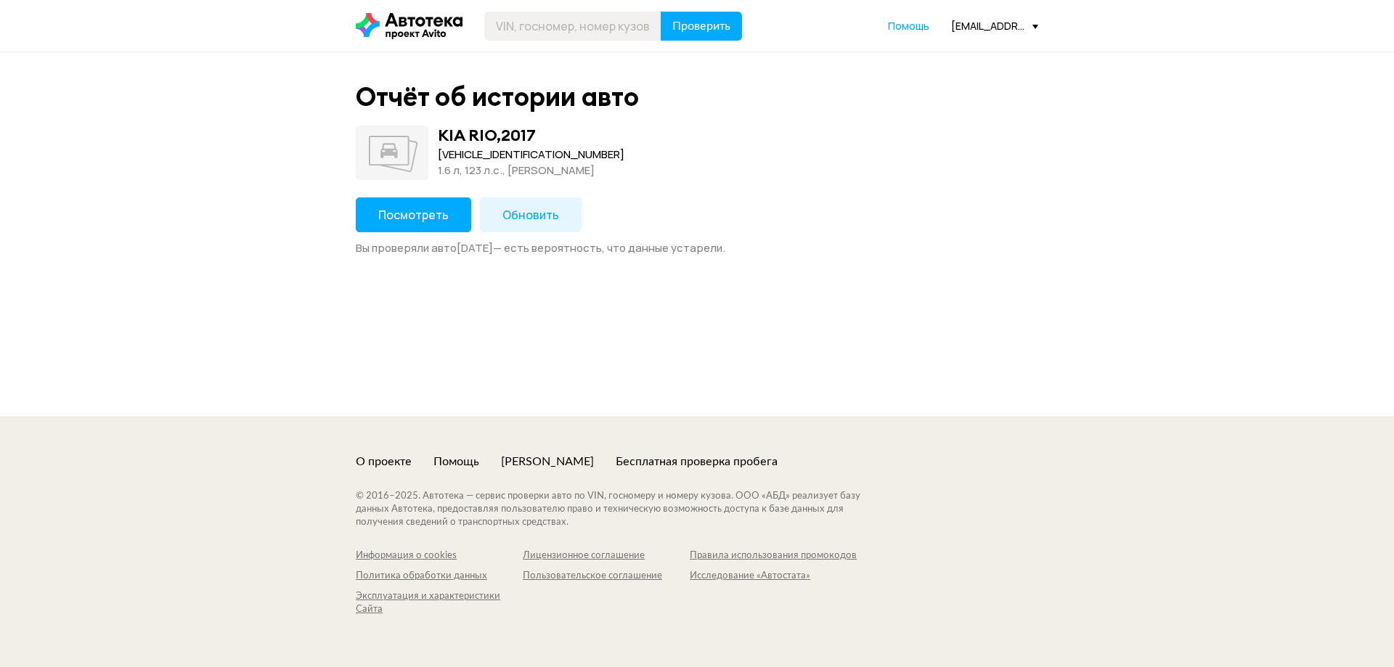
click at [423, 218] on span "Посмотреть" at bounding box center [413, 215] width 70 height 16
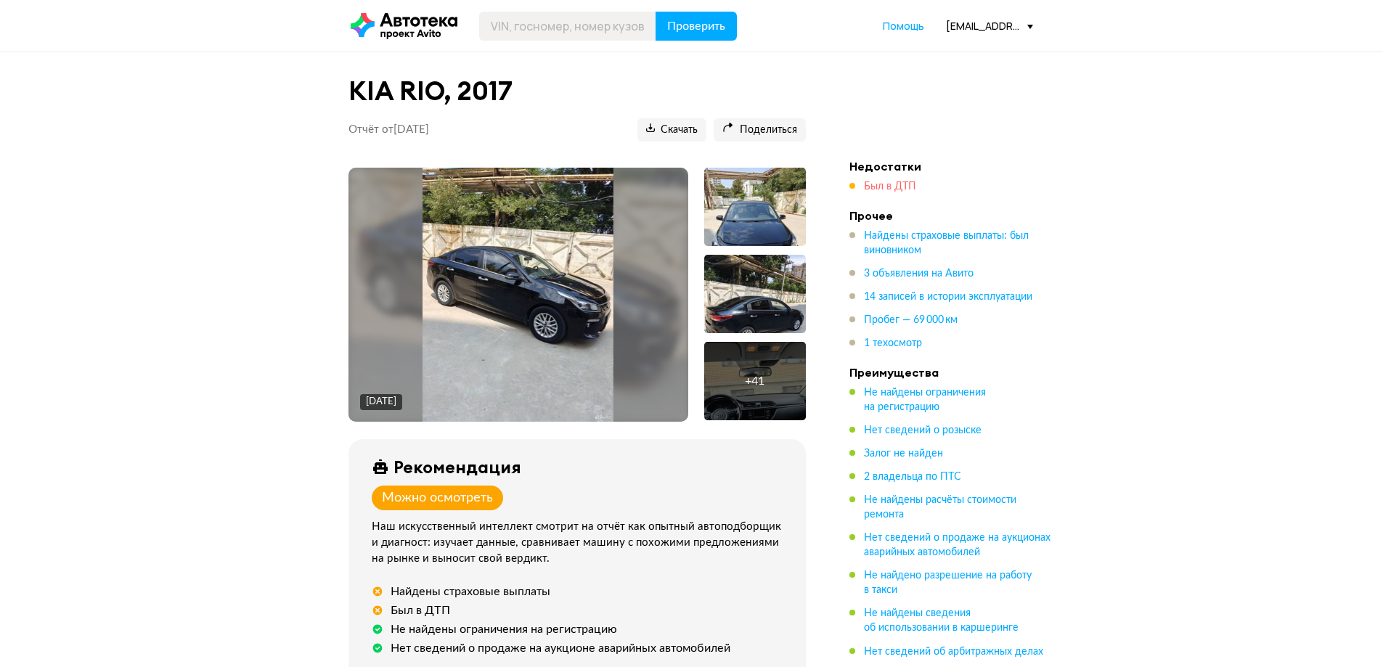
click at [875, 181] on span "Был в ДТП" at bounding box center [890, 186] width 52 height 10
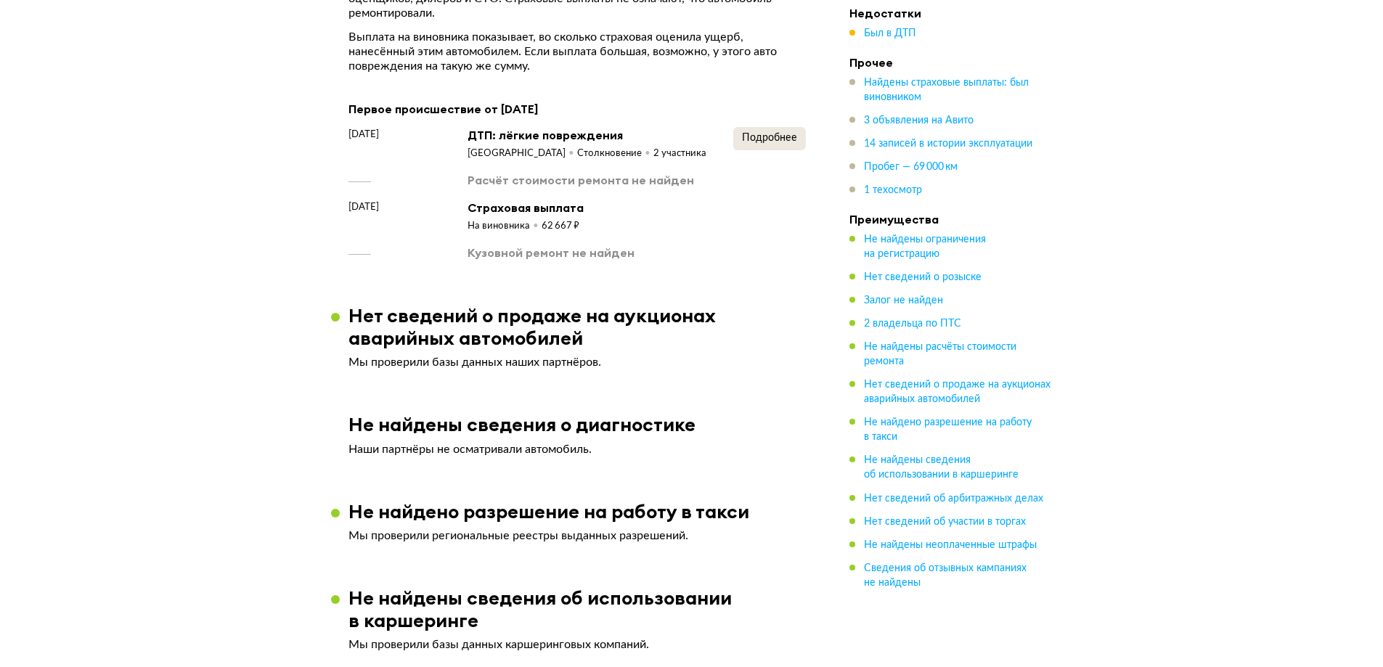
scroll to position [1531, 0]
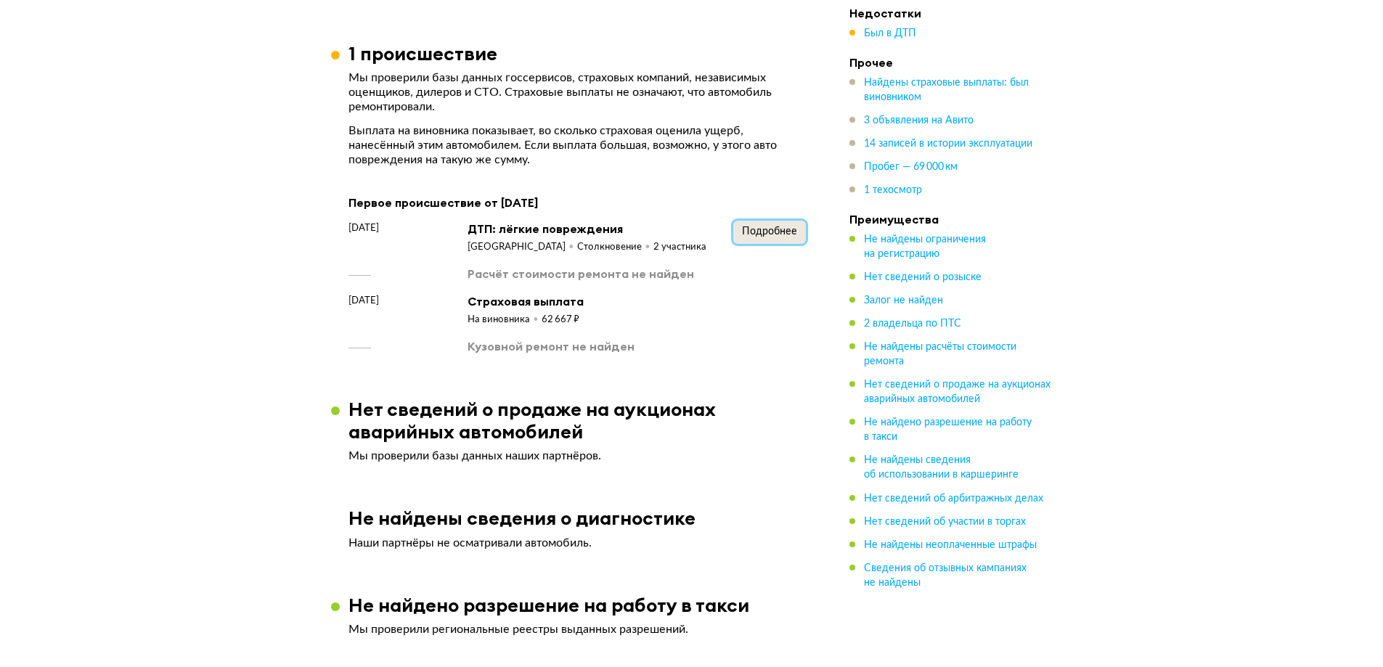
click at [751, 226] on span "Подробнее" at bounding box center [769, 231] width 55 height 10
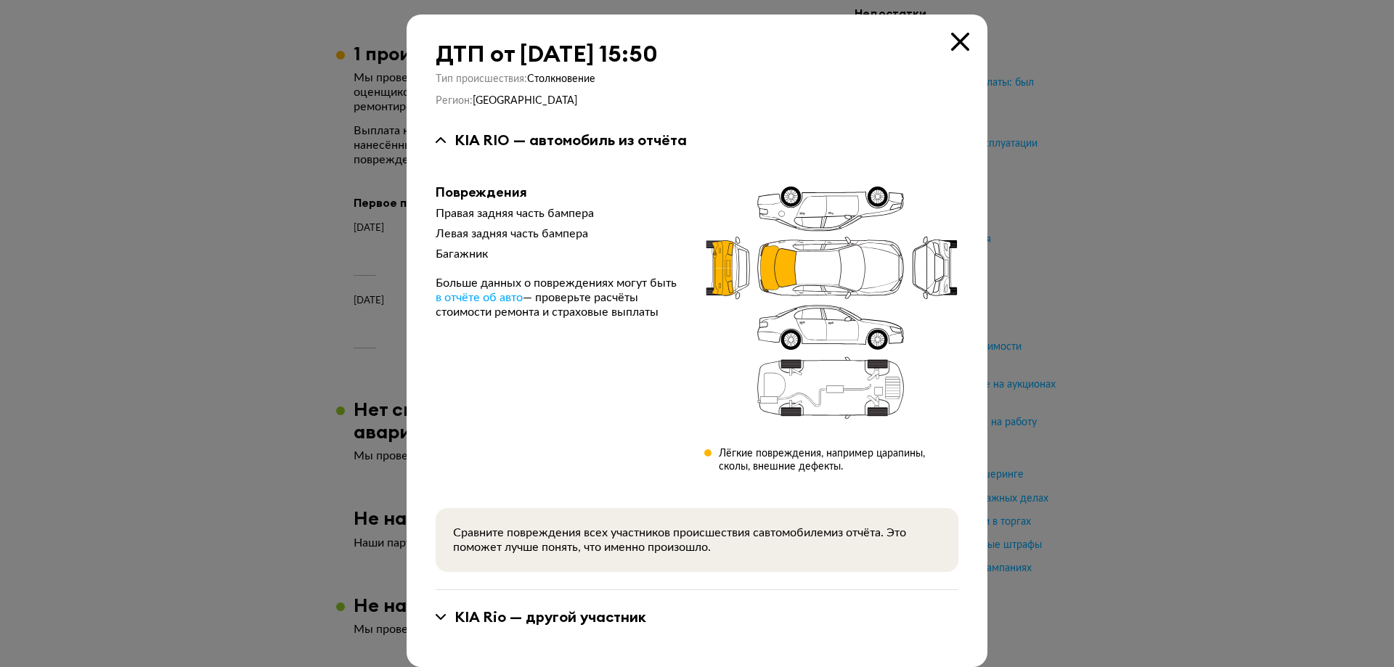
drag, startPoint x: 954, startPoint y: 38, endPoint x: 960, endPoint y: 47, distance: 10.9
click at [954, 38] on icon at bounding box center [960, 42] width 18 height 18
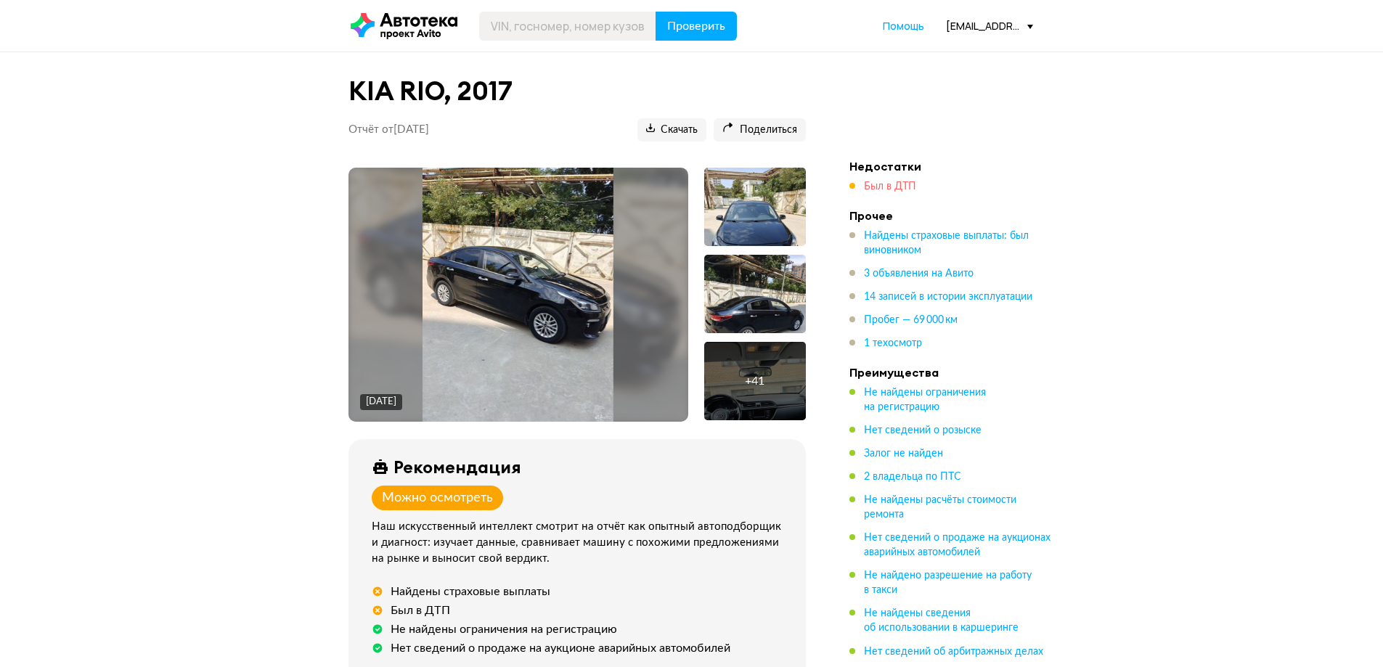
click at [876, 184] on span "Был в ДТП" at bounding box center [890, 186] width 52 height 10
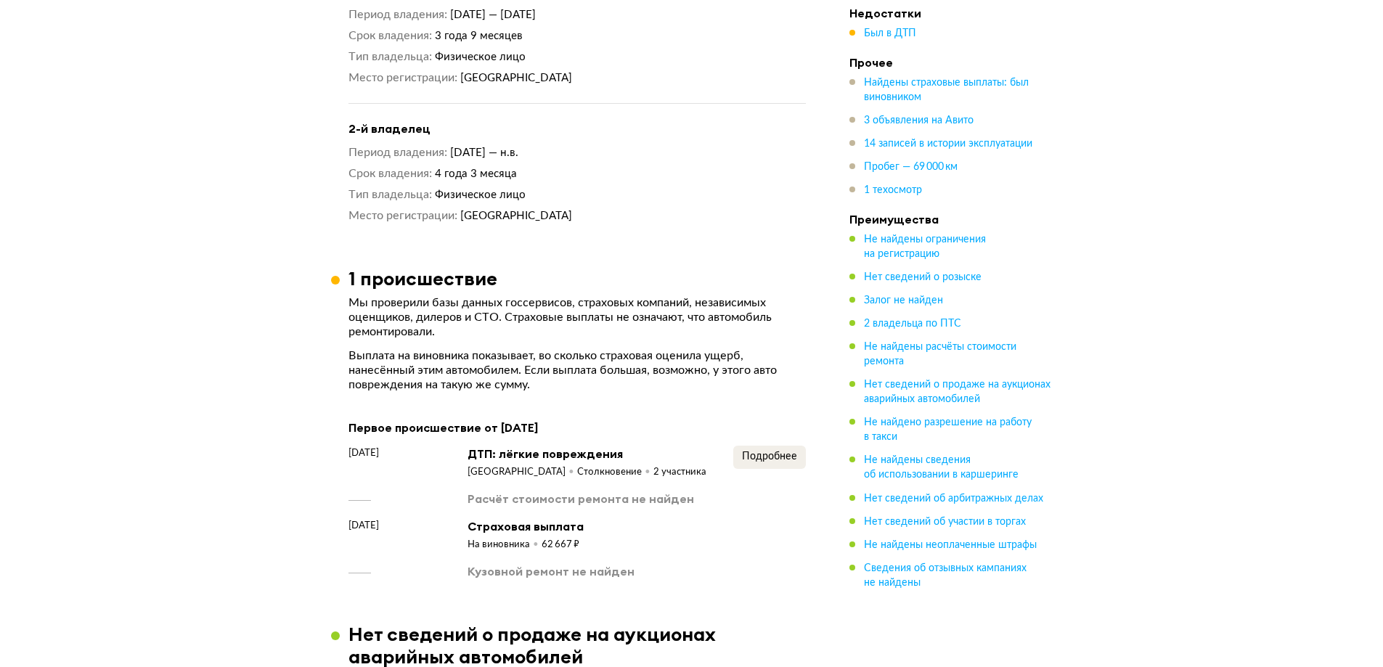
scroll to position [1676, 0]
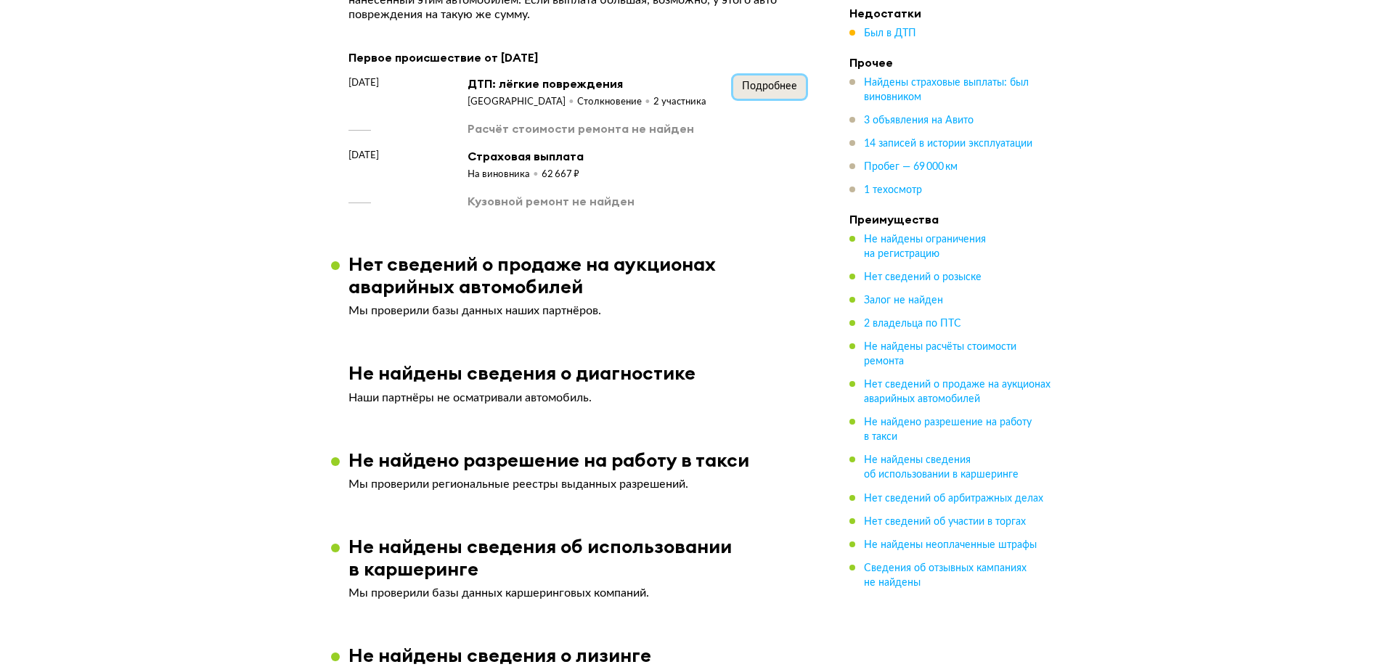
click at [758, 87] on span "Подробнее" at bounding box center [769, 86] width 55 height 10
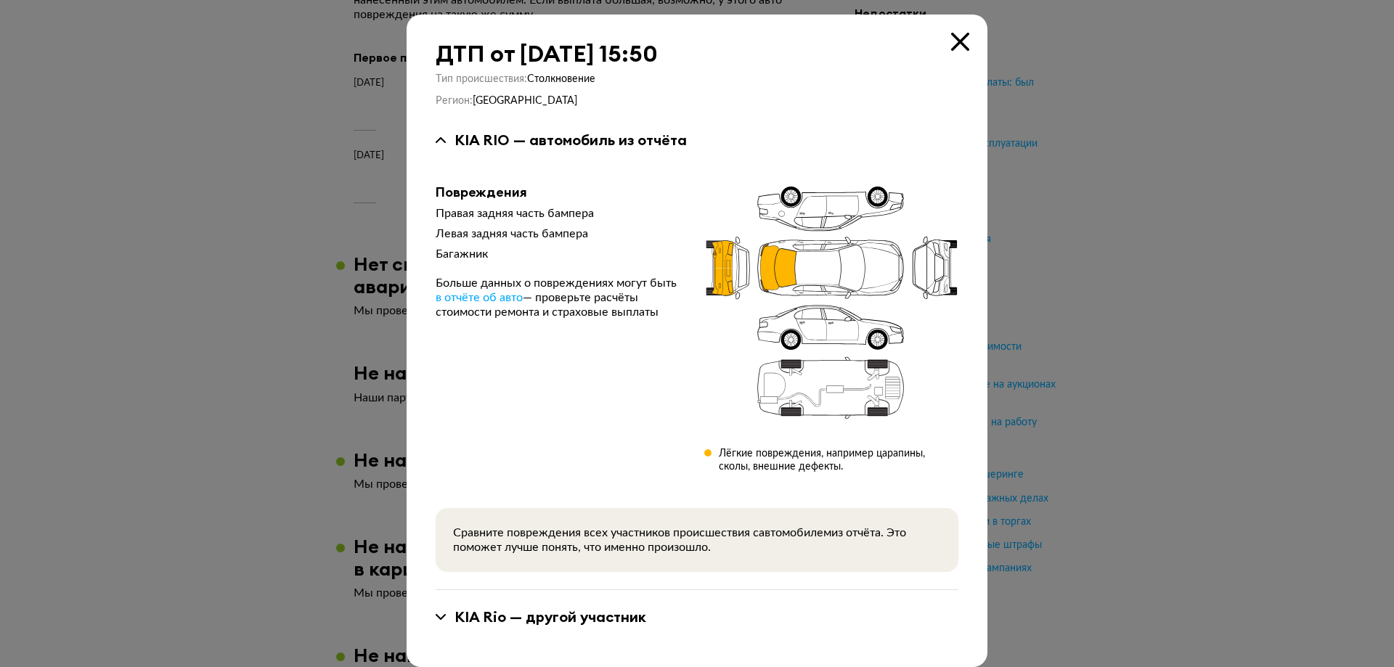
click at [1152, 271] on div at bounding box center [697, 333] width 1394 height 667
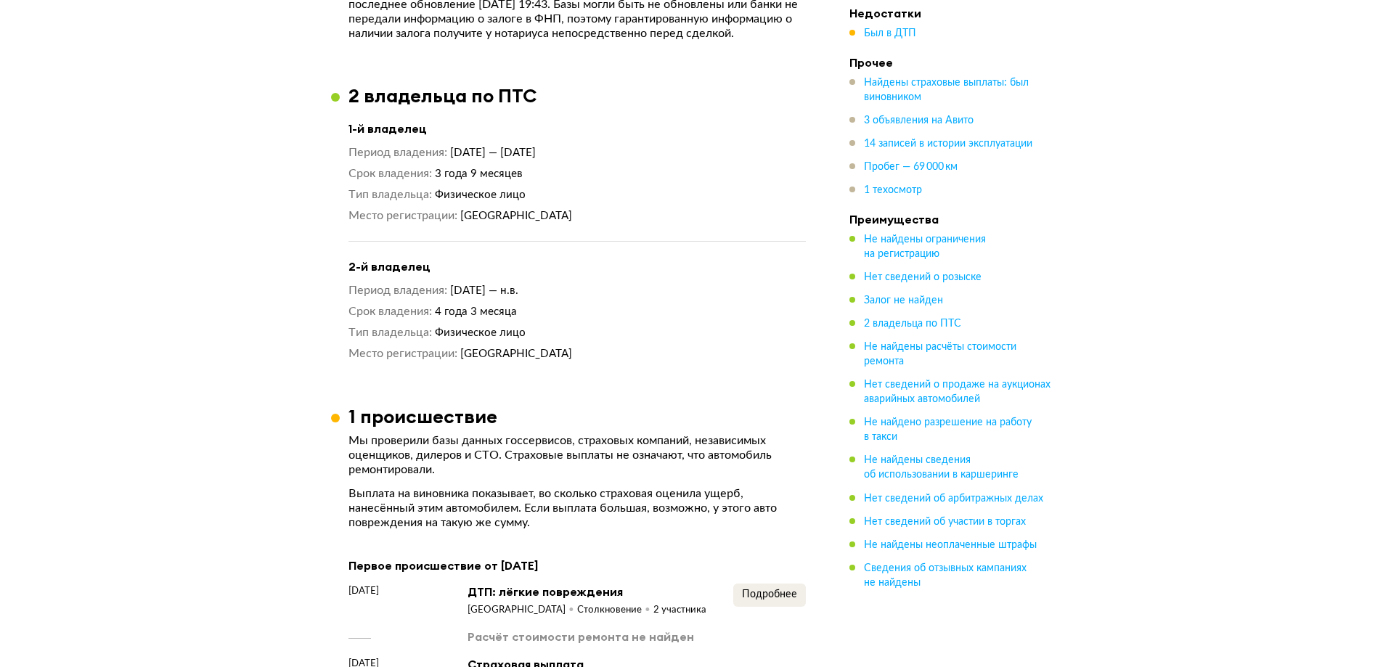
scroll to position [660, 0]
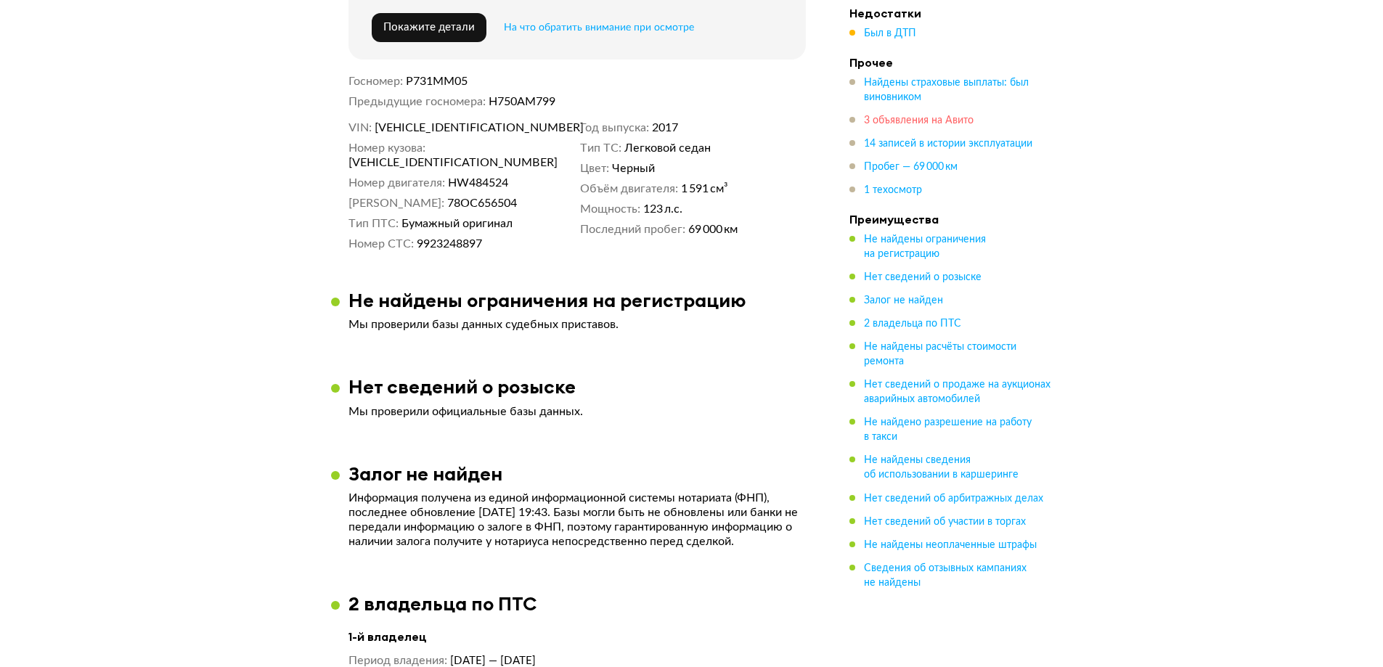
click at [917, 123] on span "3 объявления на Авито" at bounding box center [919, 120] width 110 height 10
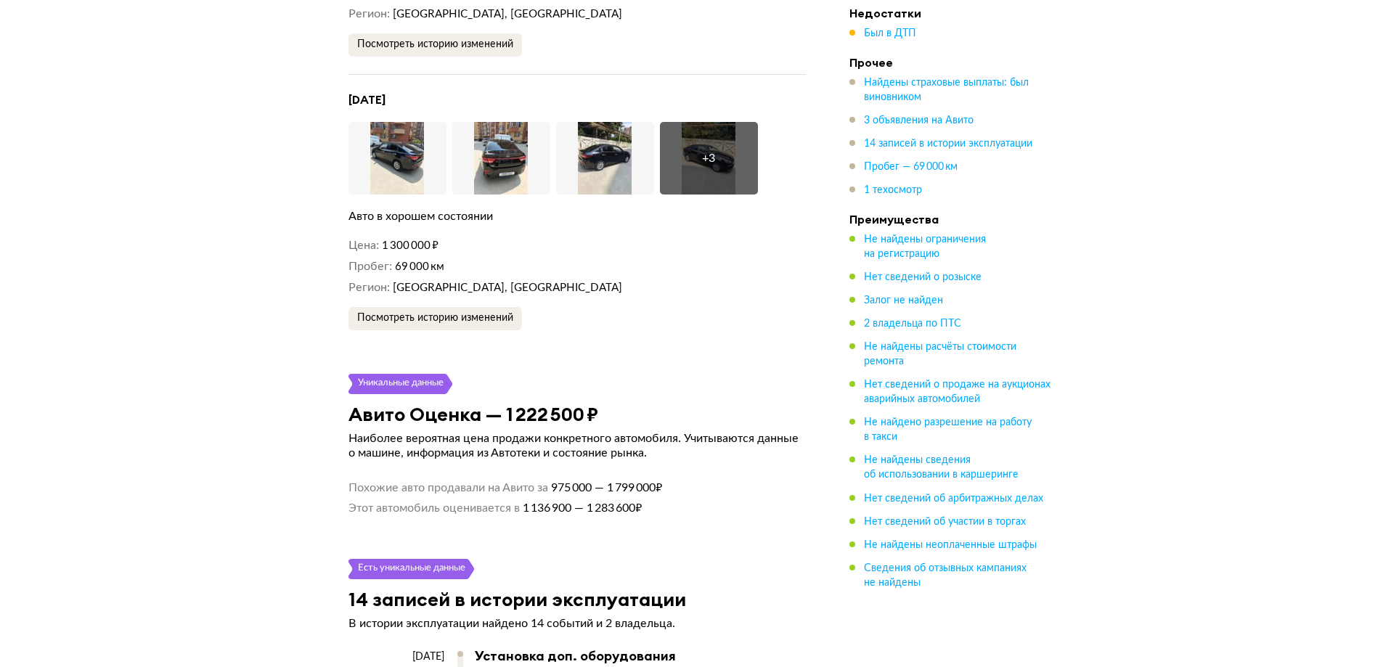
scroll to position [2797, 0]
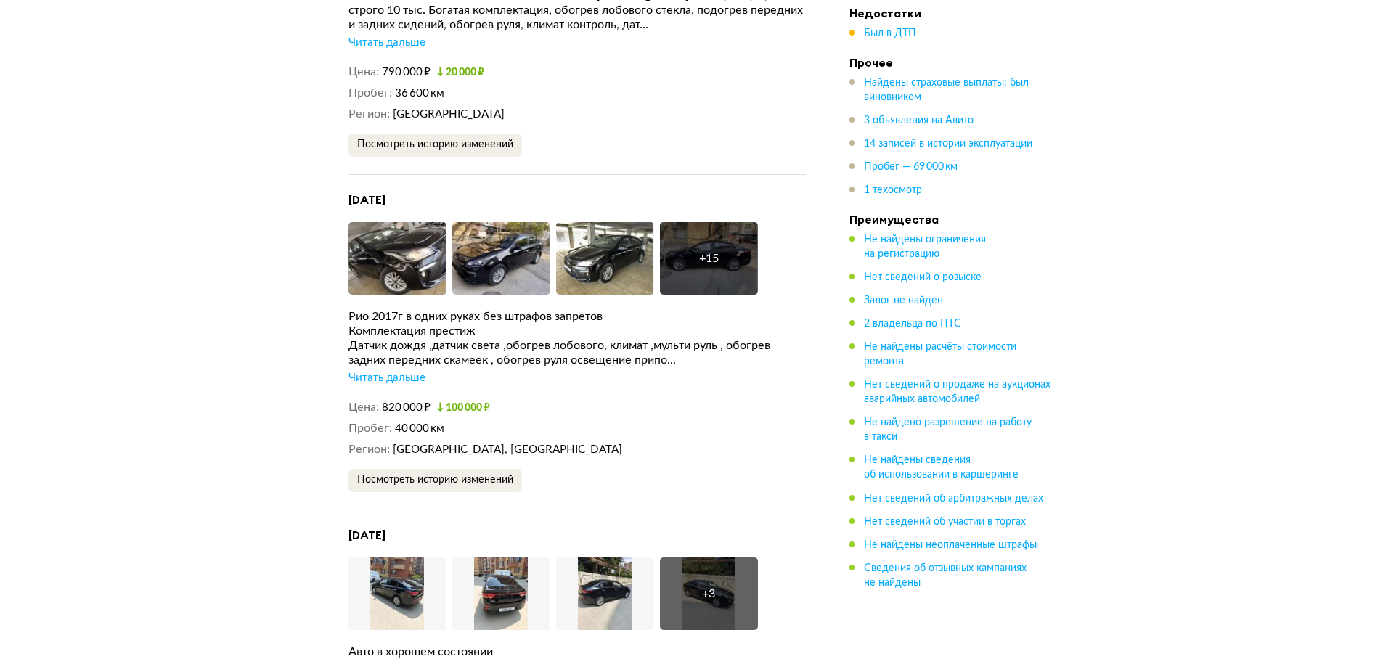
drag, startPoint x: 347, startPoint y: 200, endPoint x: 505, endPoint y: 195, distance: 158.3
click at [501, 195] on article "Уникальные данные 3 объявления на Авито Мы проверили, продаётся ли этот автомоб…" at bounding box center [577, 273] width 492 height 983
click at [544, 394] on div "24 апреля 2021 года Увеличить фото Увеличить фото Увеличить фото + 15 Увеличить…" at bounding box center [576, 351] width 457 height 318
drag, startPoint x: 380, startPoint y: 410, endPoint x: 407, endPoint y: 411, distance: 26.9
click at [406, 410] on dl "Цена 820 000 ₽ 100 000 ₽" at bounding box center [576, 407] width 457 height 15
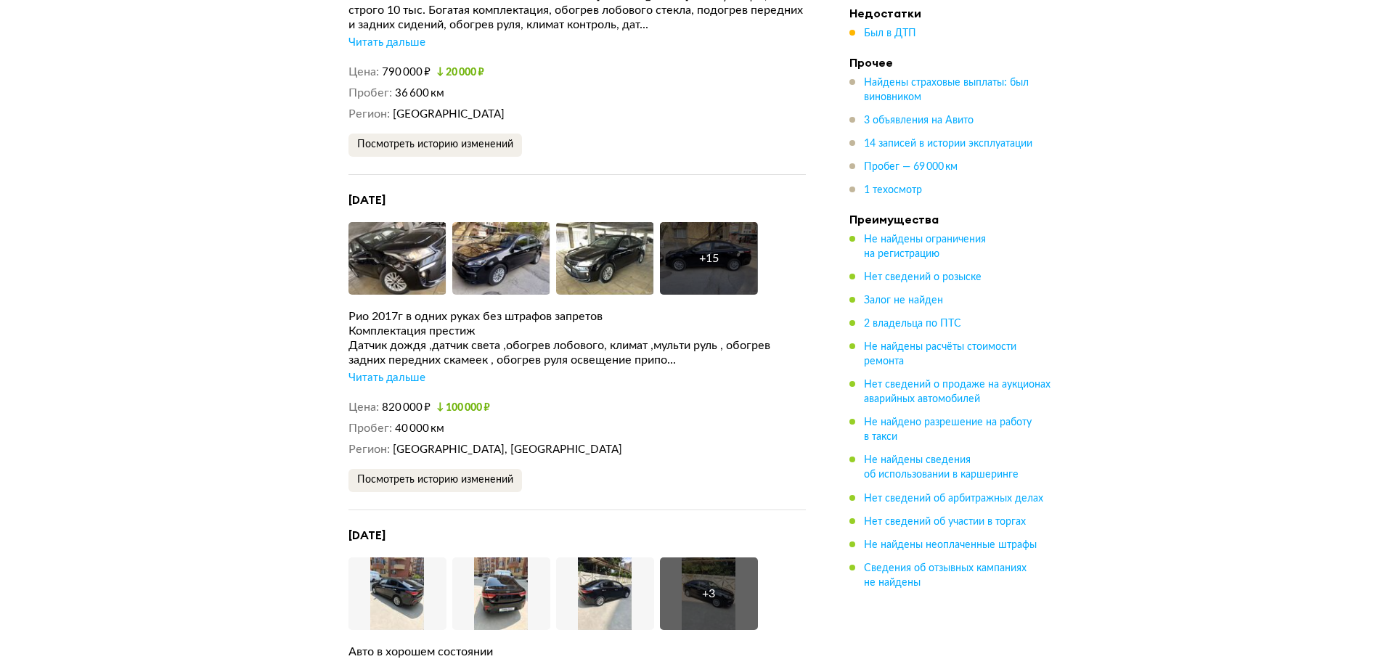
click at [554, 449] on dd "[GEOGRAPHIC_DATA], [GEOGRAPHIC_DATA]" at bounding box center [599, 449] width 413 height 15
click at [345, 411] on article "Уникальные данные 3 объявления на Авито Мы проверили, продаётся ли этот автомоб…" at bounding box center [577, 273] width 492 height 983
click at [352, 409] on dt "Цена" at bounding box center [363, 407] width 30 height 15
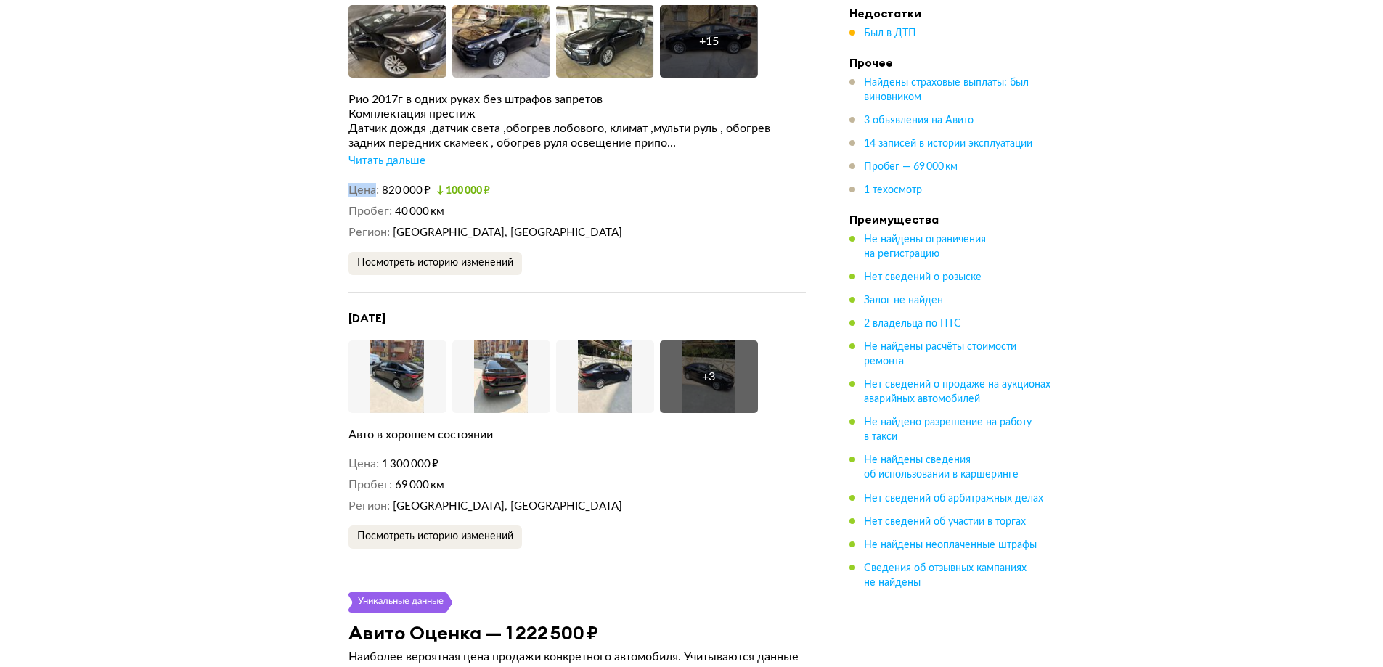
scroll to position [3015, 0]
drag, startPoint x: 369, startPoint y: 464, endPoint x: 454, endPoint y: 464, distance: 84.9
click at [454, 464] on dl "Цена 1 300 000 ₽" at bounding box center [576, 463] width 457 height 15
click at [454, 464] on dd "1 300 000 ₽" at bounding box center [594, 463] width 424 height 15
click at [366, 433] on div "Авто в хорошем состоянии" at bounding box center [576, 434] width 457 height 15
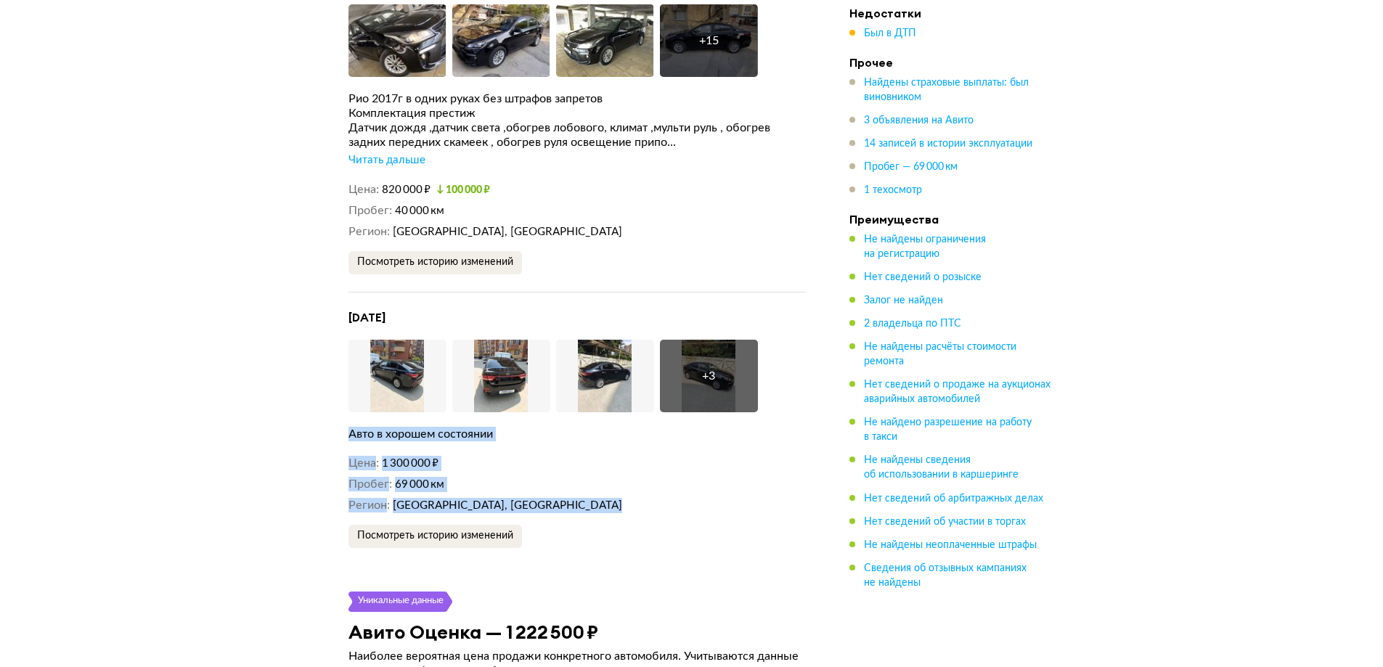
drag, startPoint x: 366, startPoint y: 433, endPoint x: 513, endPoint y: 499, distance: 161.5
click at [517, 505] on div "24 июля 2025 года Увеличить фото Увеличить фото Увеличить фото + 3 Увеличить фо…" at bounding box center [576, 429] width 457 height 238
click at [501, 499] on dd "[GEOGRAPHIC_DATA], [GEOGRAPHIC_DATA]" at bounding box center [599, 505] width 413 height 15
drag, startPoint x: 499, startPoint y: 499, endPoint x: 352, endPoint y: 432, distance: 162.1
click at [345, 432] on article "Уникальные данные 3 объявления на Авито Мы проверили, продаётся ли этот автомоб…" at bounding box center [577, 56] width 492 height 983
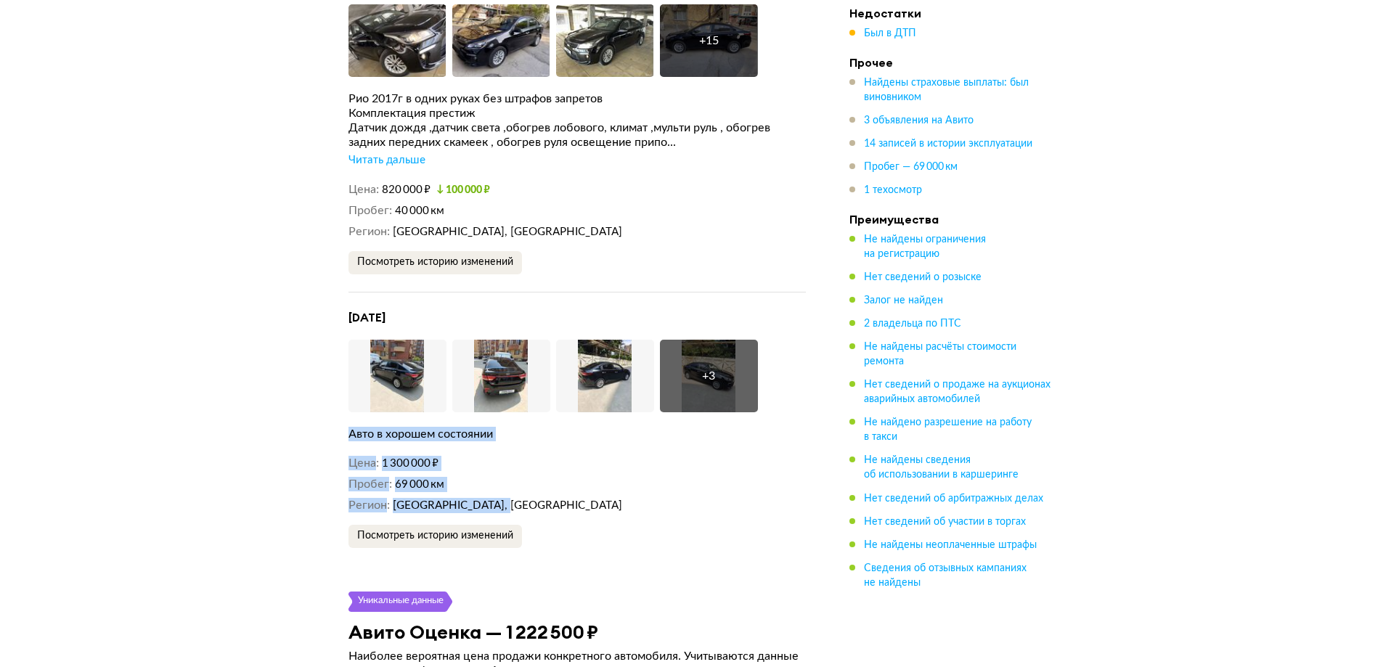
click at [353, 433] on div "Авто в хорошем состоянии" at bounding box center [576, 434] width 457 height 15
drag, startPoint x: 353, startPoint y: 433, endPoint x: 499, endPoint y: 499, distance: 160.8
click at [499, 499] on div "24 июля 2025 года Увеличить фото Увеличить фото Увеличить фото + 3 Увеличить фо…" at bounding box center [576, 429] width 457 height 238
click at [500, 500] on span "[GEOGRAPHIC_DATA], [GEOGRAPHIC_DATA]" at bounding box center [507, 505] width 229 height 11
click at [499, 502] on span "[GEOGRAPHIC_DATA], [GEOGRAPHIC_DATA]" at bounding box center [507, 505] width 229 height 11
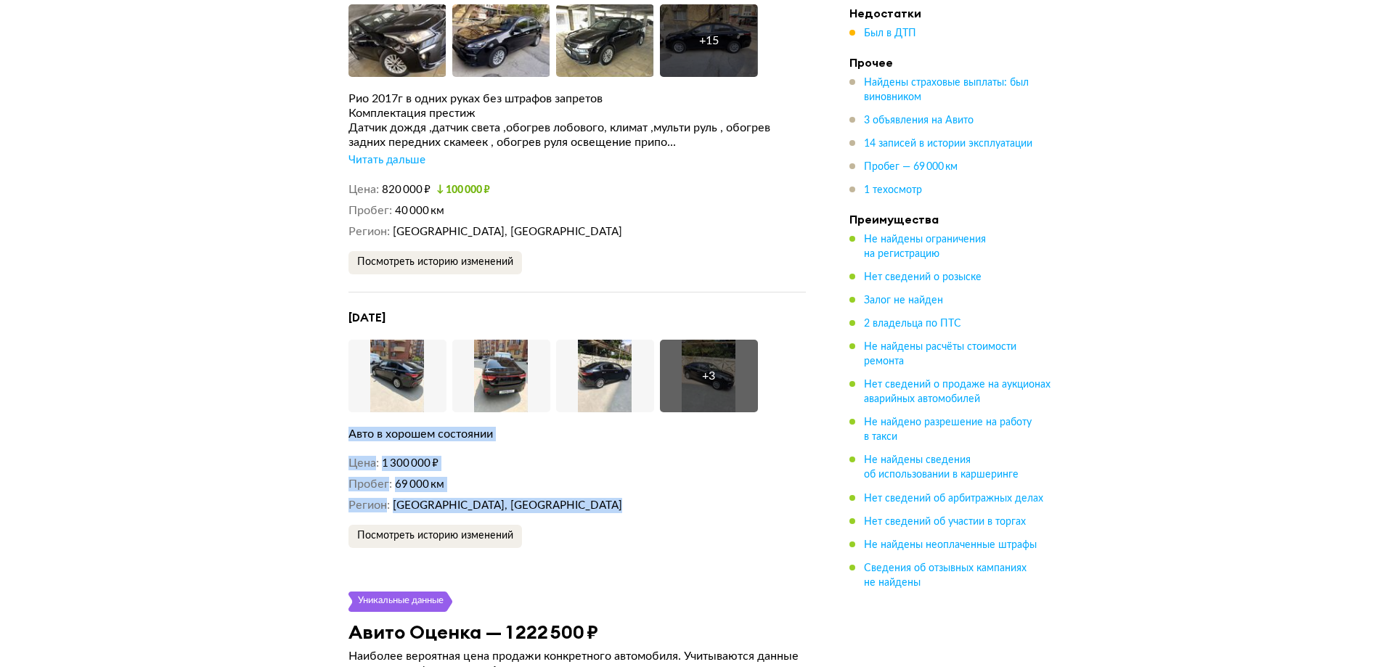
click at [498, 502] on span "[GEOGRAPHIC_DATA], [GEOGRAPHIC_DATA]" at bounding box center [507, 505] width 229 height 11
click at [492, 507] on span "[GEOGRAPHIC_DATA], [GEOGRAPHIC_DATA]" at bounding box center [507, 505] width 229 height 11
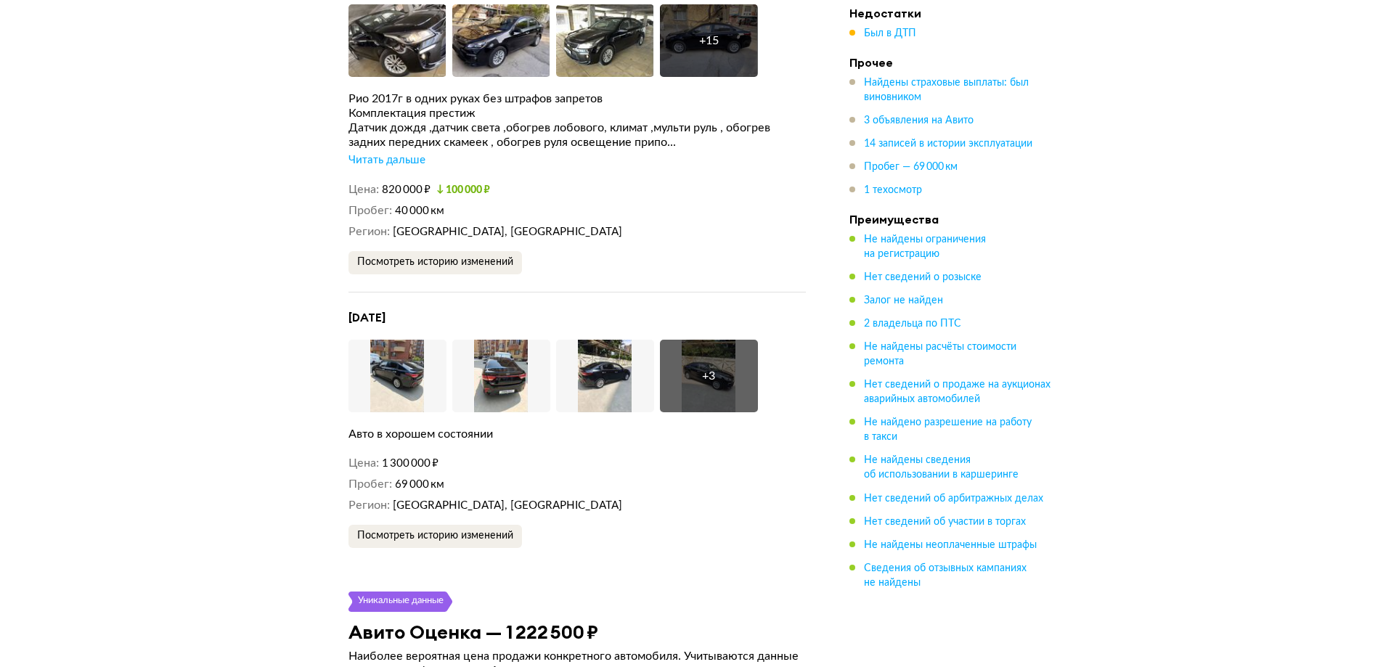
click at [348, 441] on div "24 июля 2025 года Увеличить фото Увеличить фото Увеличить фото + 3 Увеличить фо…" at bounding box center [576, 429] width 457 height 238
click at [354, 434] on div "Авто в хорошем состоянии" at bounding box center [576, 434] width 457 height 15
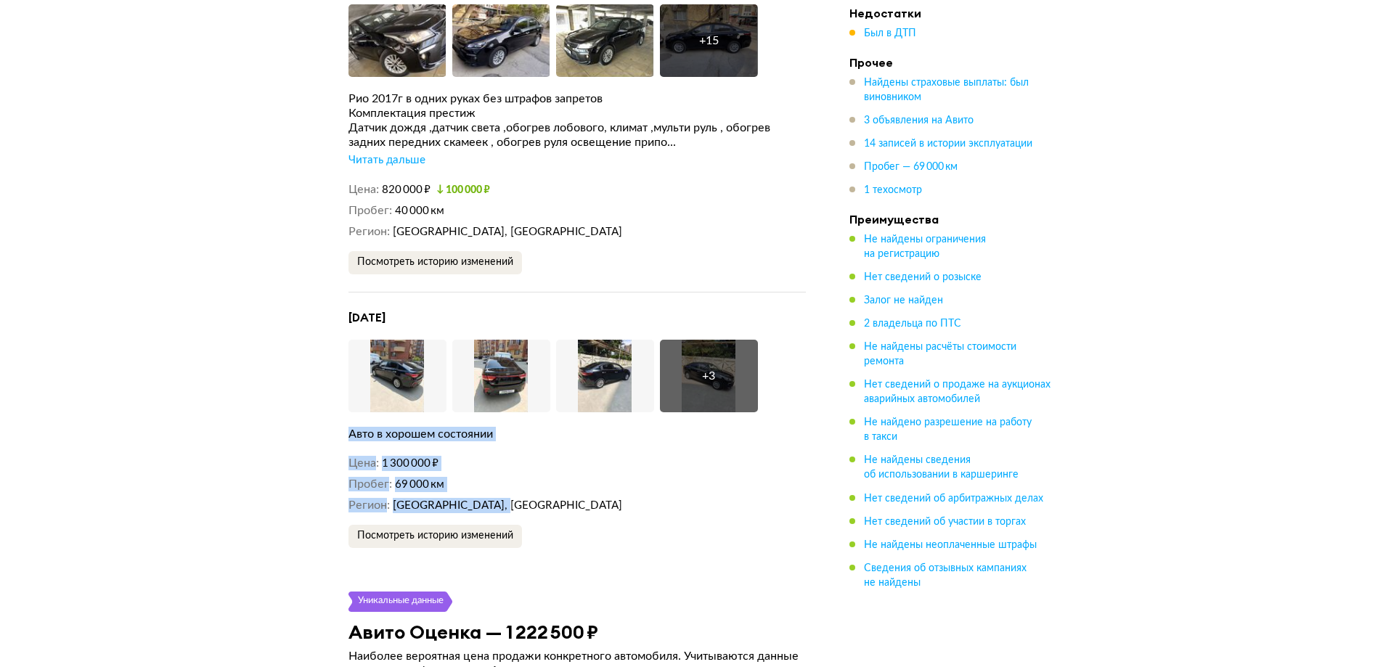
drag, startPoint x: 354, startPoint y: 434, endPoint x: 495, endPoint y: 503, distance: 156.8
click at [491, 503] on div "24 июля 2025 года Увеличить фото Увеличить фото Увеличить фото + 3 Увеличить фо…" at bounding box center [576, 429] width 457 height 238
click at [496, 503] on span "[GEOGRAPHIC_DATA], [GEOGRAPHIC_DATA]" at bounding box center [507, 505] width 229 height 11
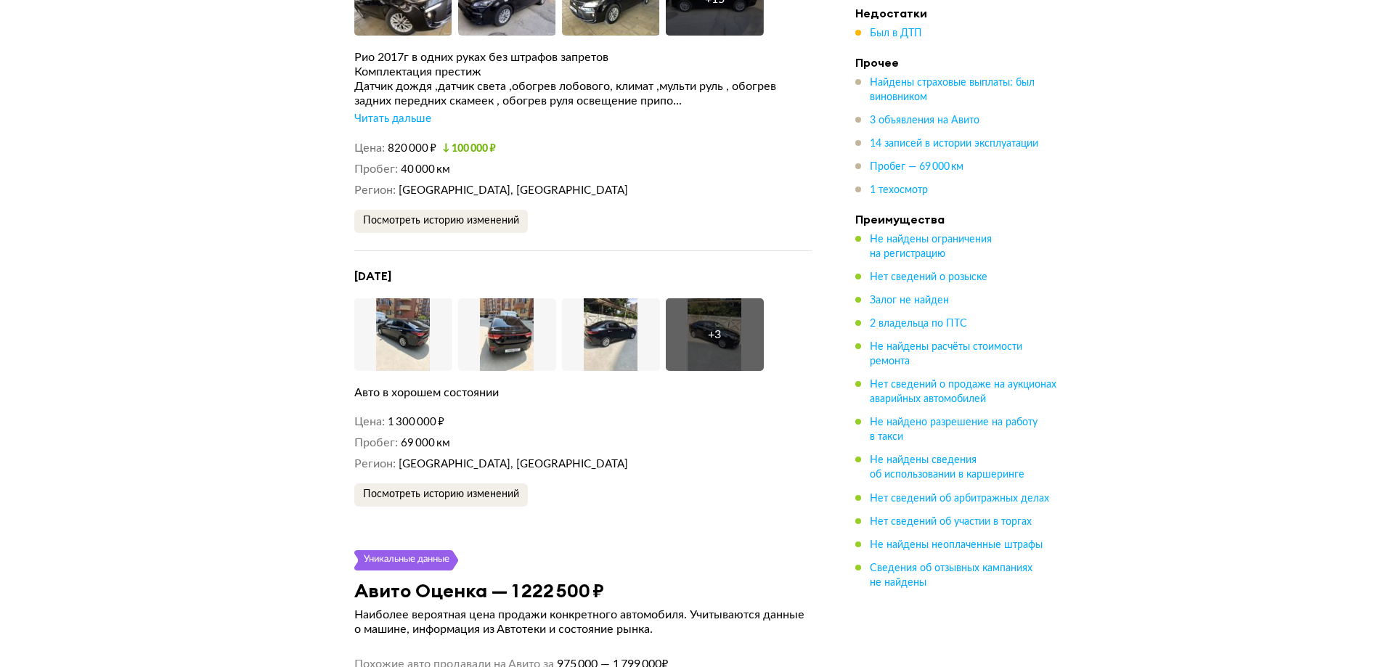
scroll to position [3088, 0]
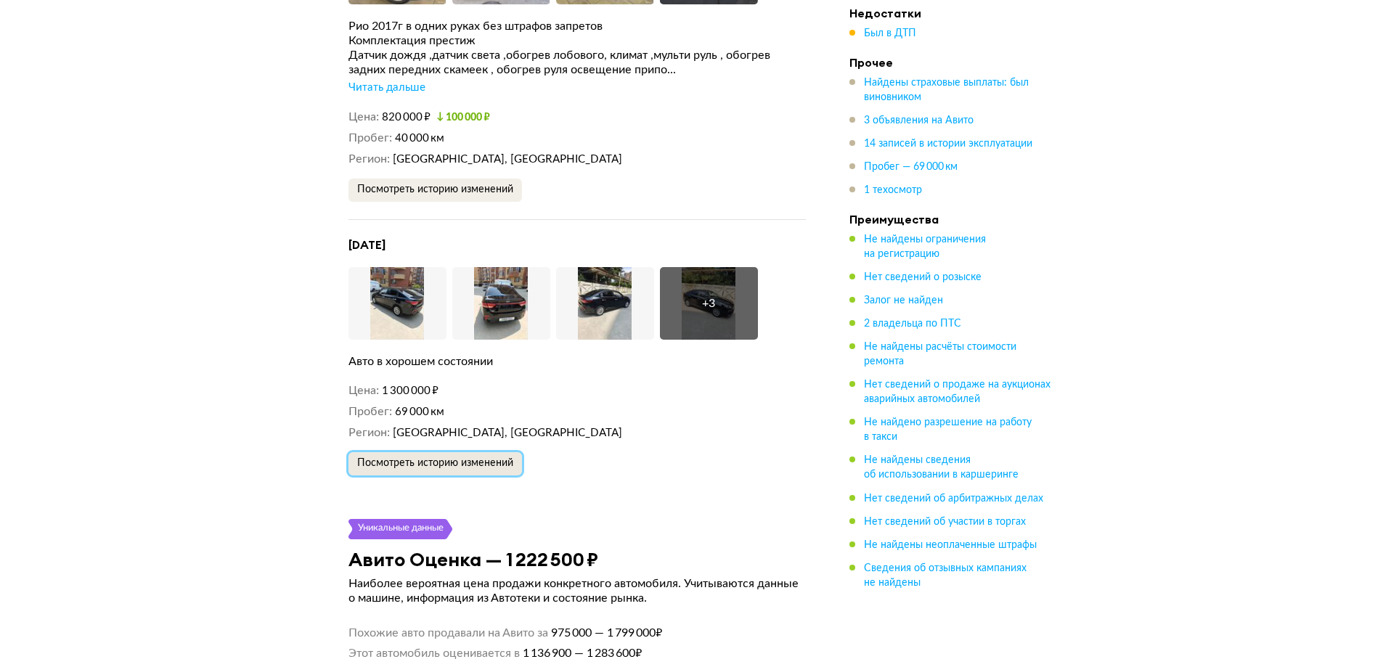
click at [472, 469] on button "Посмотреть историю изменений" at bounding box center [434, 463] width 173 height 23
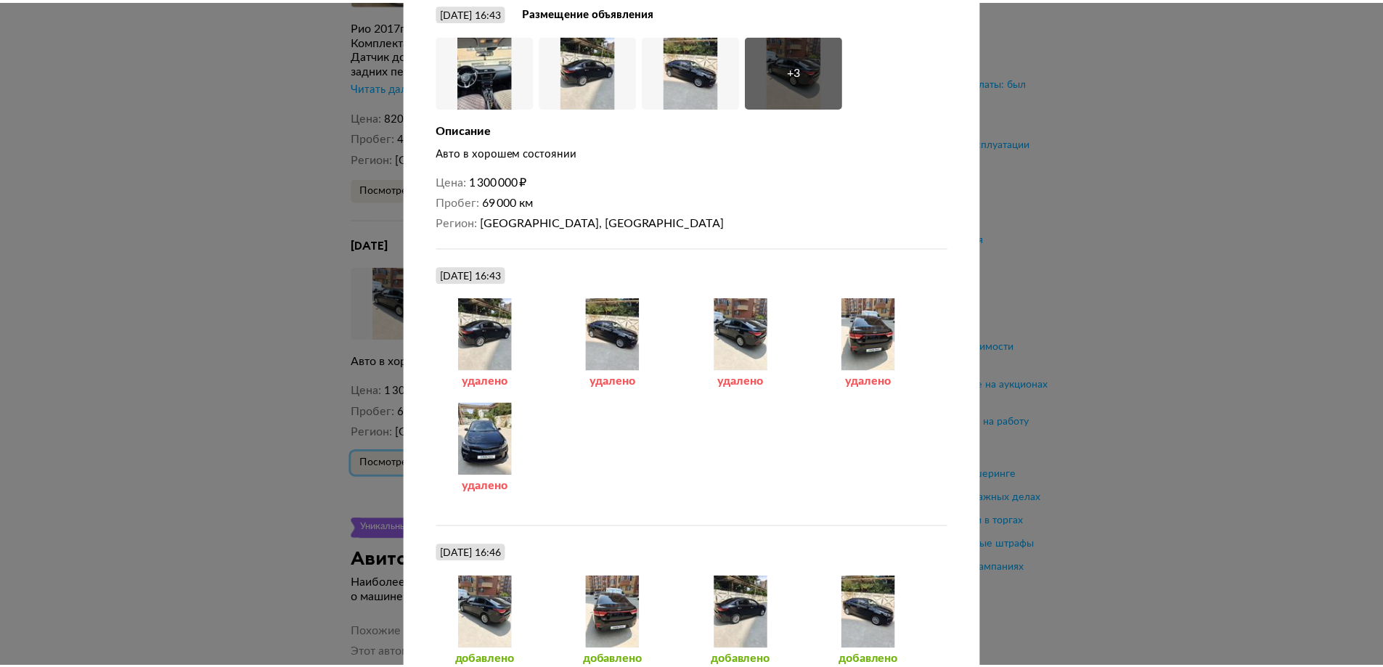
scroll to position [0, 0]
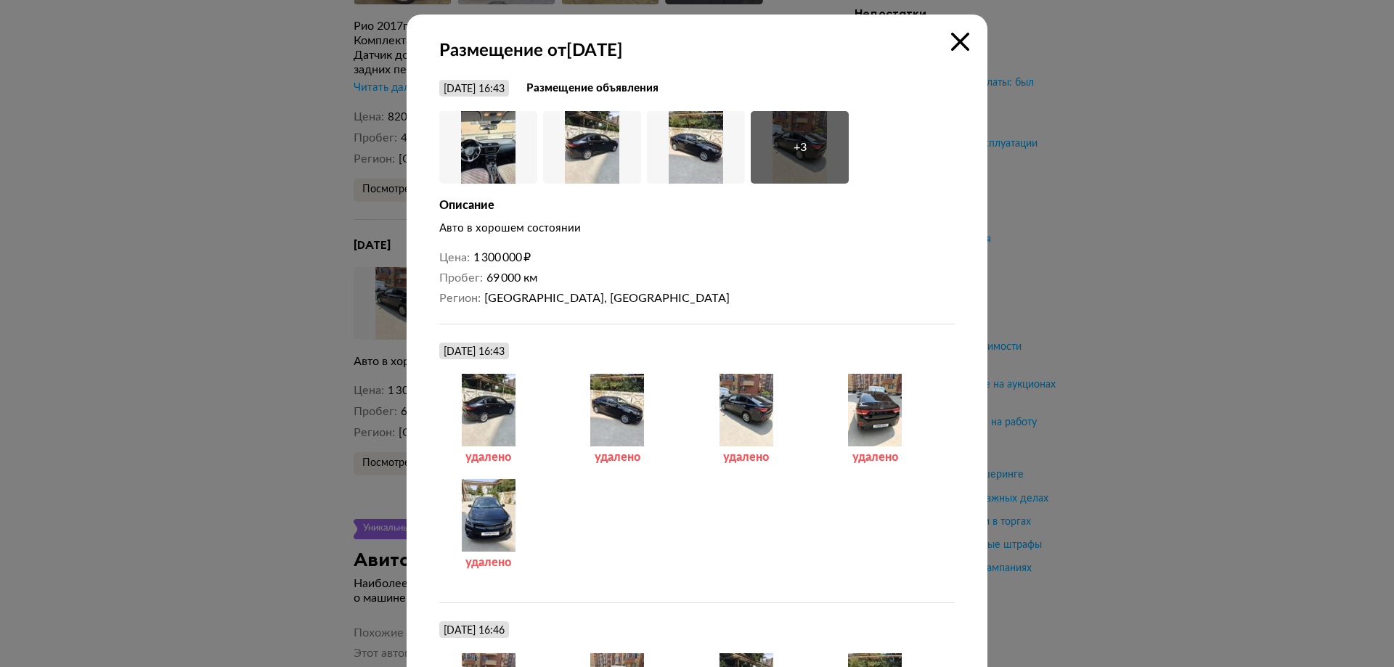
click at [955, 38] on icon at bounding box center [960, 42] width 18 height 18
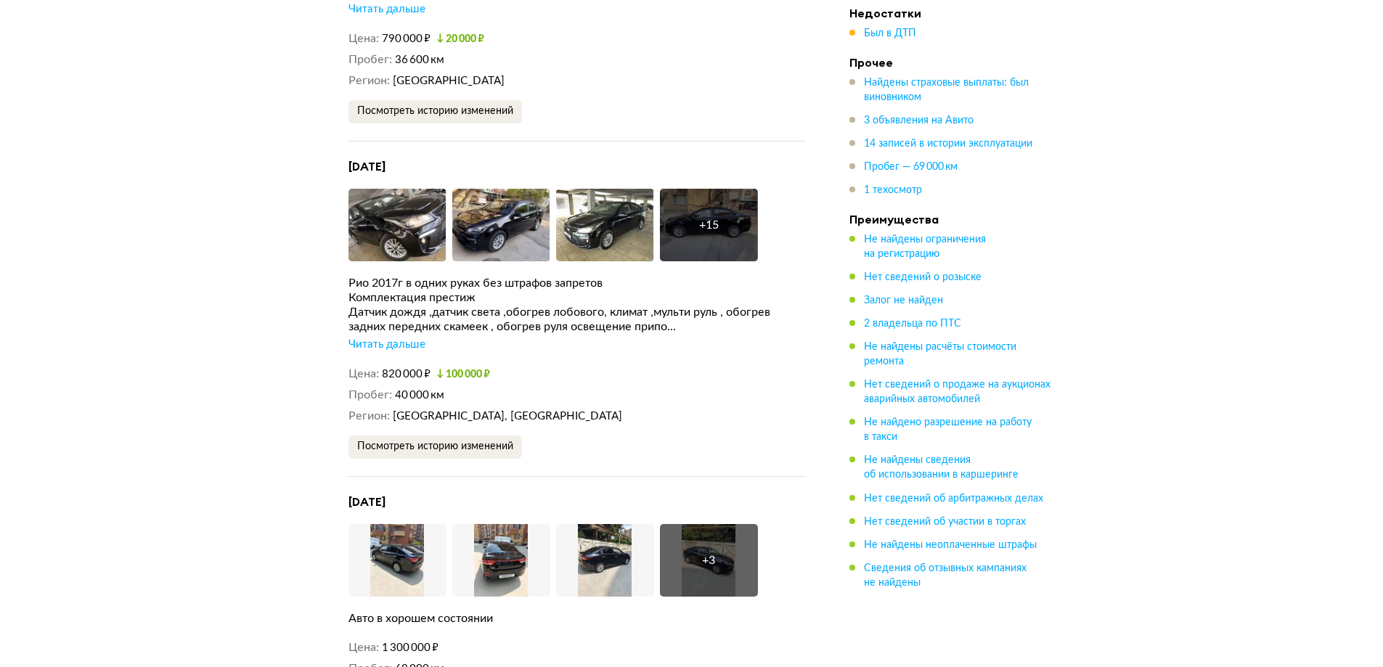
scroll to position [2797, 0]
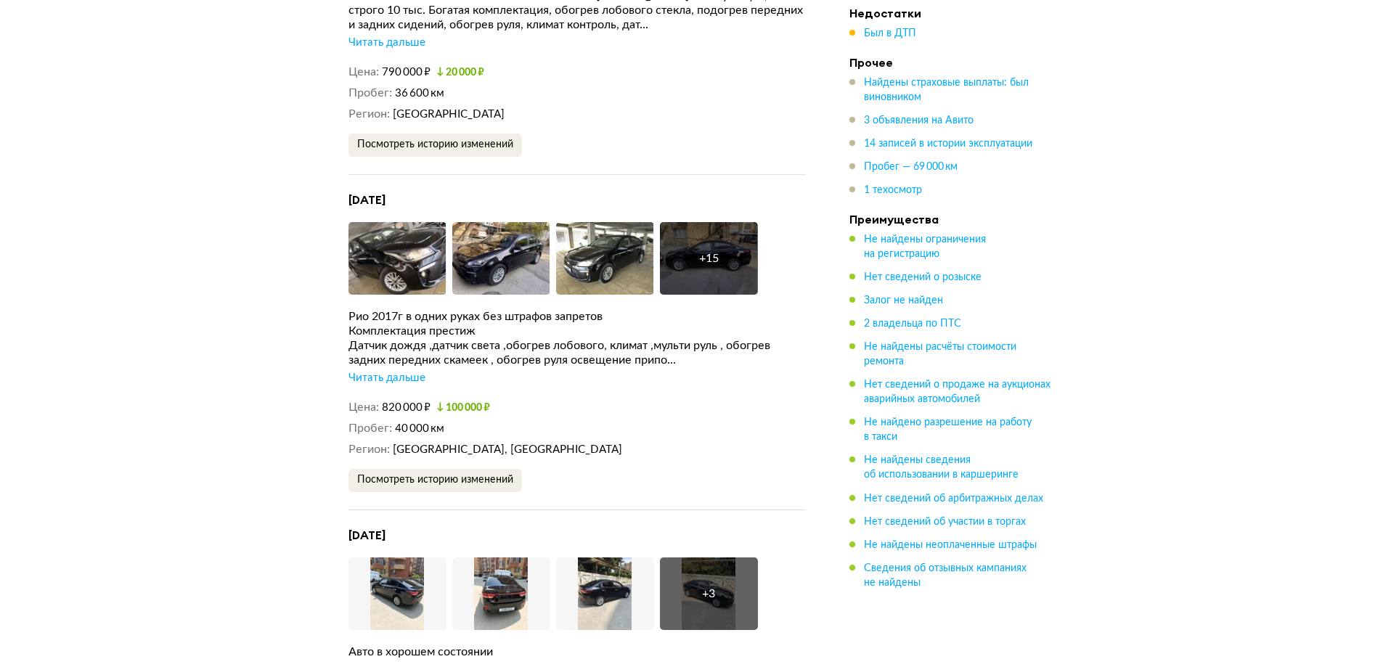
click at [382, 218] on div "24 апреля 2021 года Увеличить фото Увеличить фото Увеличить фото + 15 Увеличить…" at bounding box center [576, 351] width 457 height 318
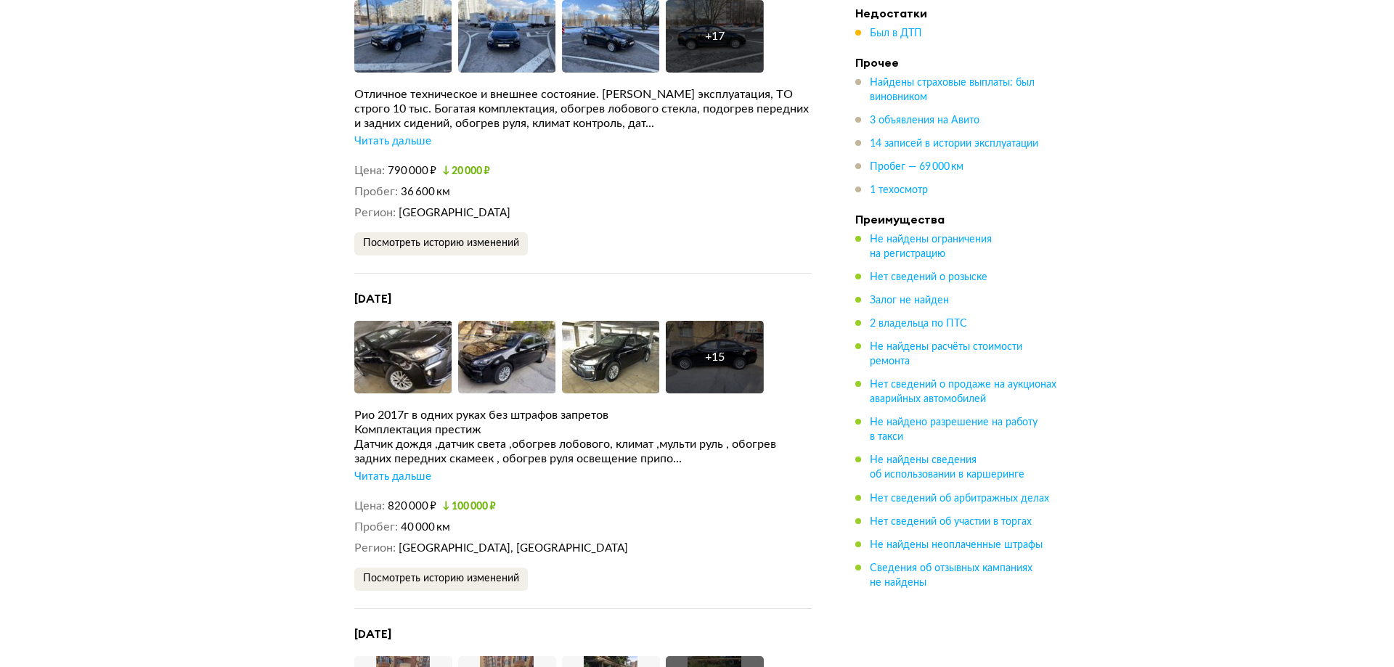
scroll to position [2652, 0]
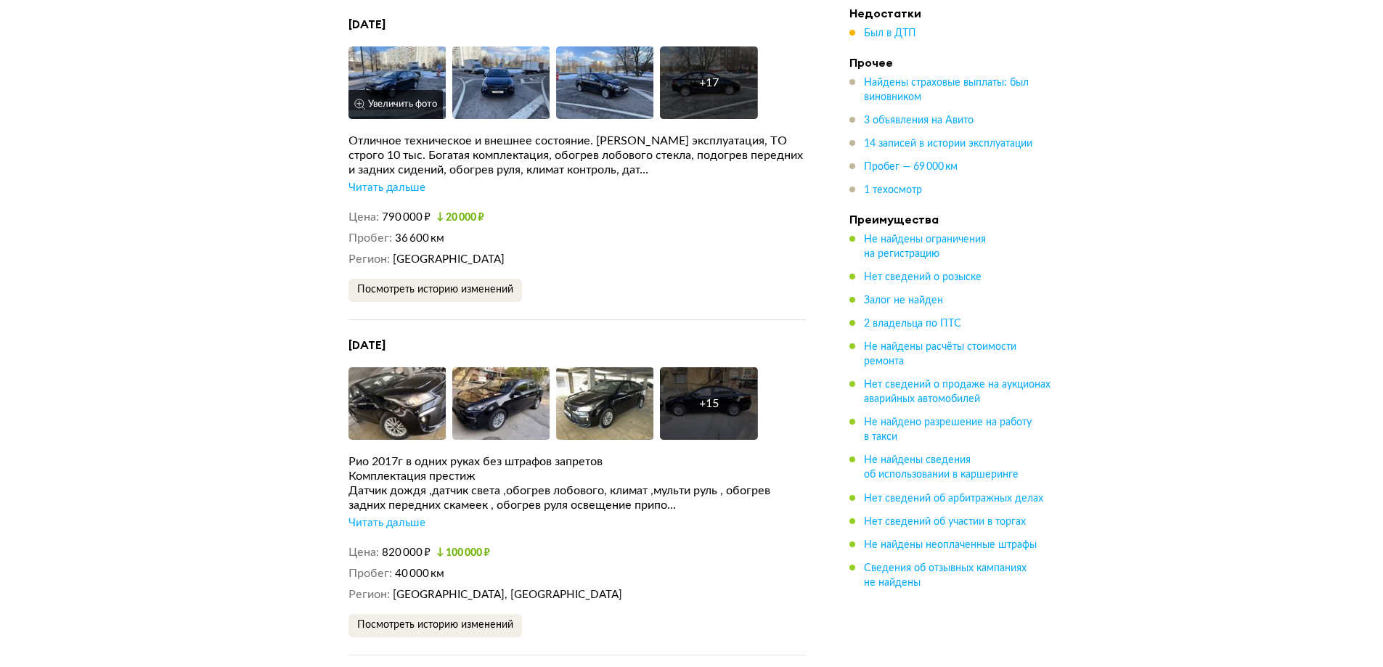
click at [382, 64] on img at bounding box center [397, 82] width 98 height 73
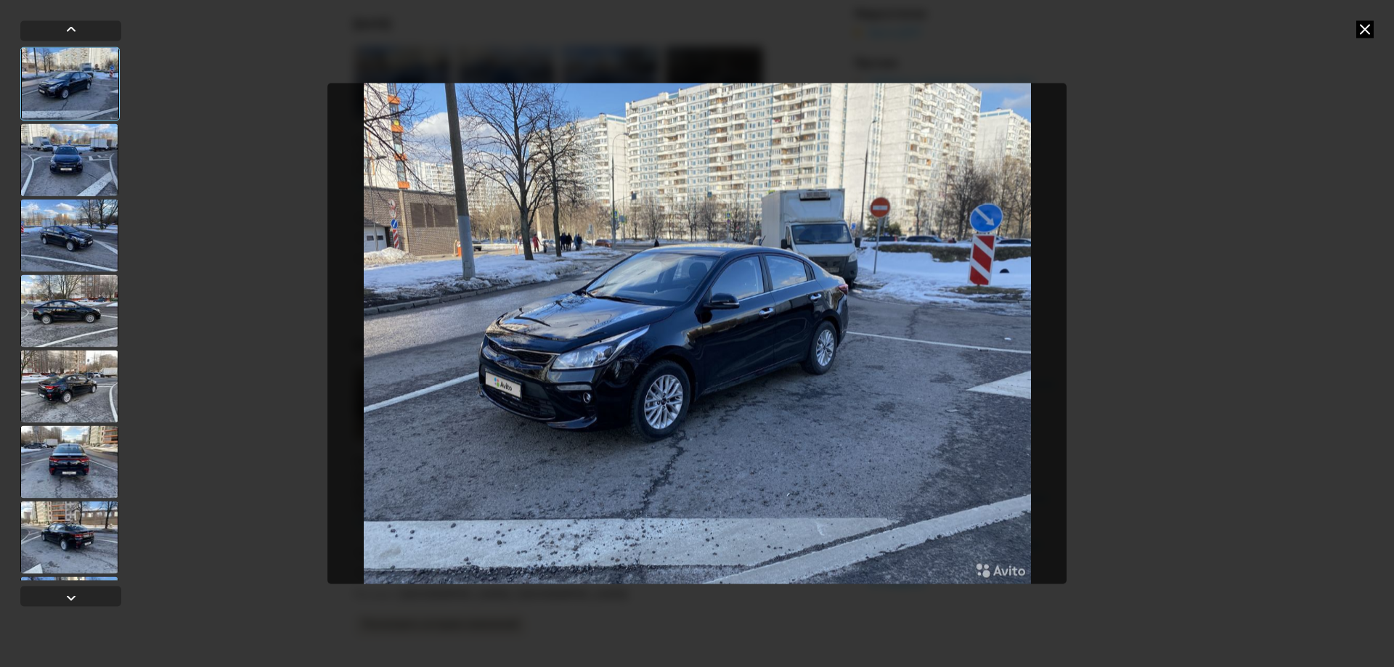
scroll to position [435, 0]
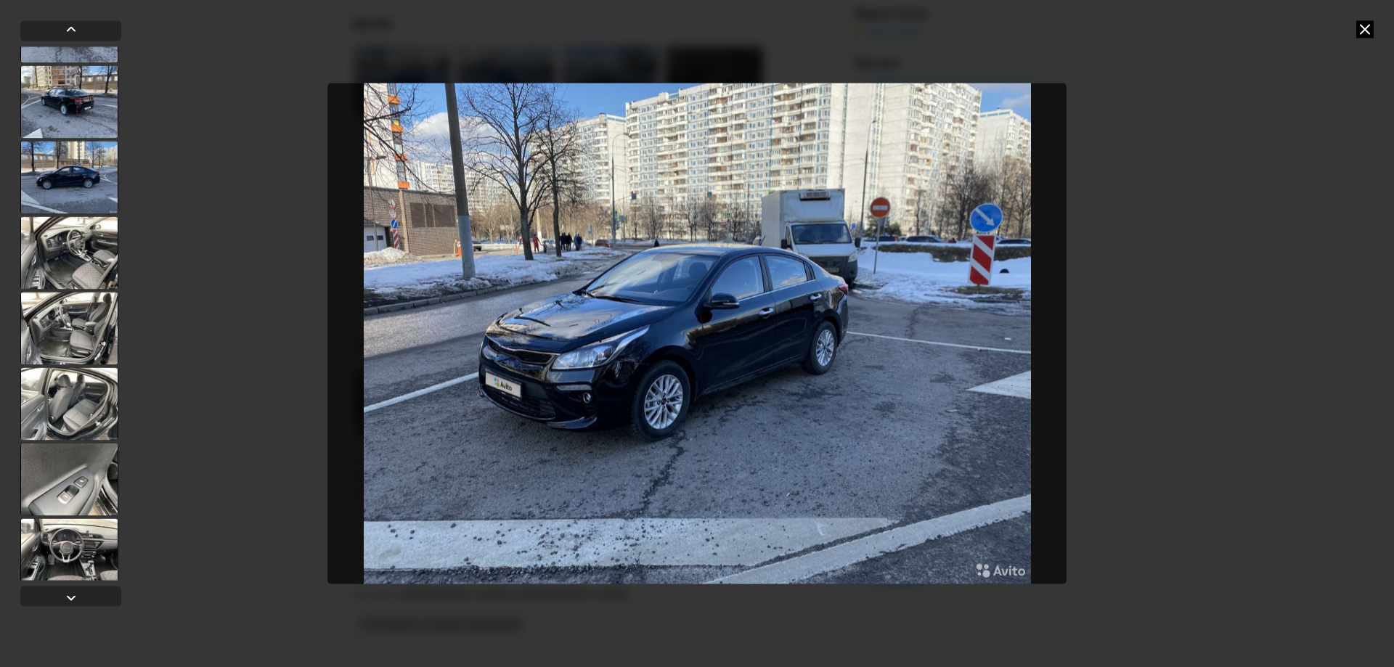
click at [57, 512] on div at bounding box center [69, 479] width 98 height 73
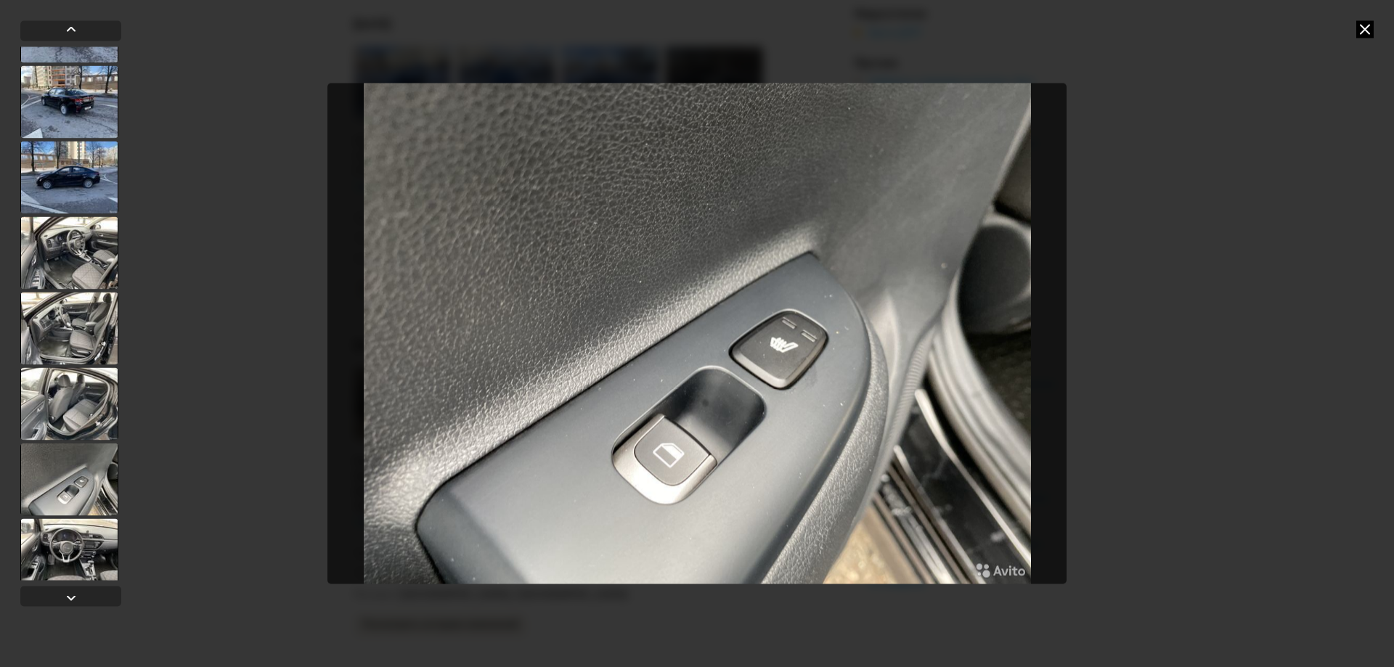
click at [70, 555] on div at bounding box center [69, 554] width 98 height 73
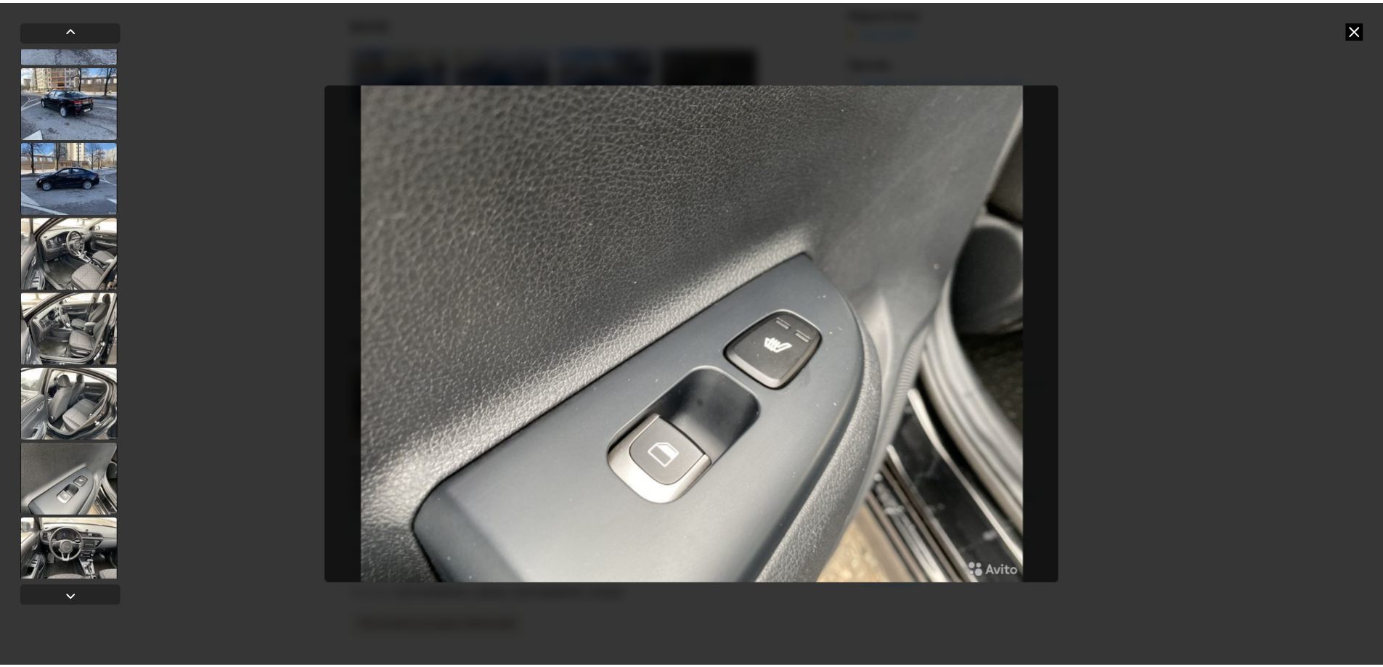
scroll to position [434, 0]
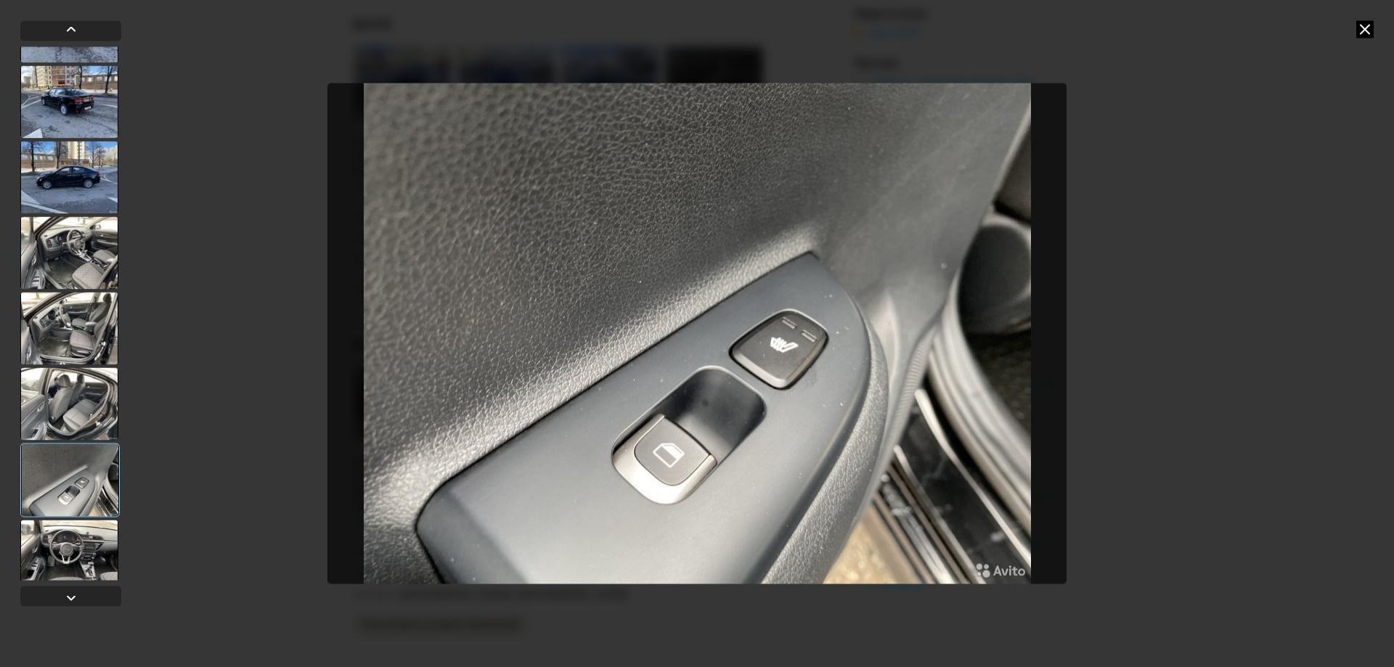
click at [73, 555] on div at bounding box center [69, 556] width 98 height 73
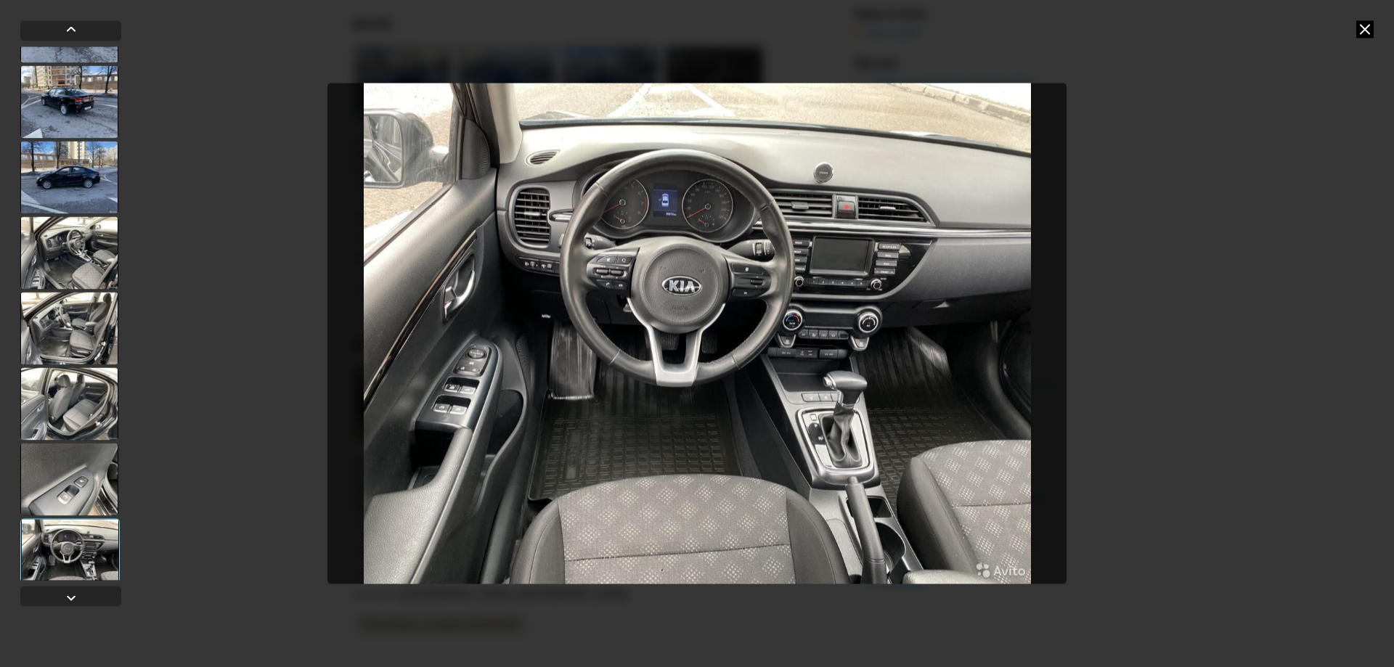
click at [1367, 30] on icon at bounding box center [1364, 28] width 17 height 17
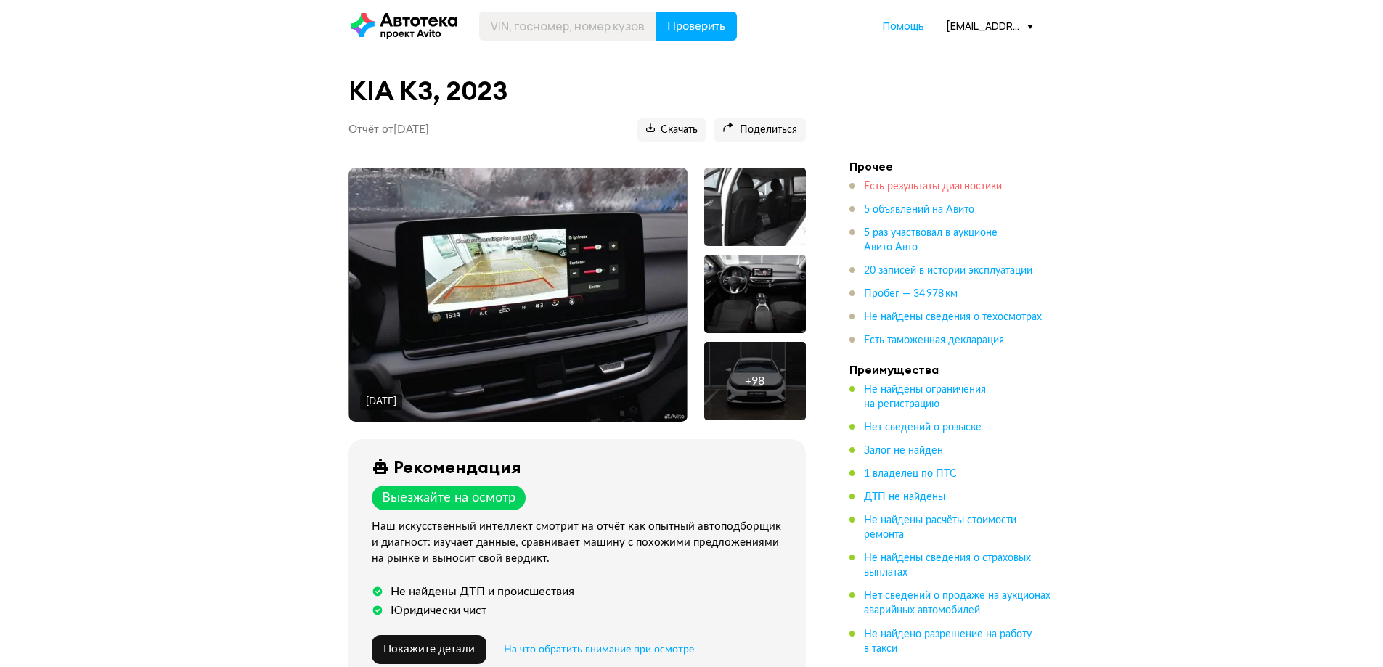
click at [924, 185] on span "Есть результаты диагностики" at bounding box center [933, 186] width 138 height 10
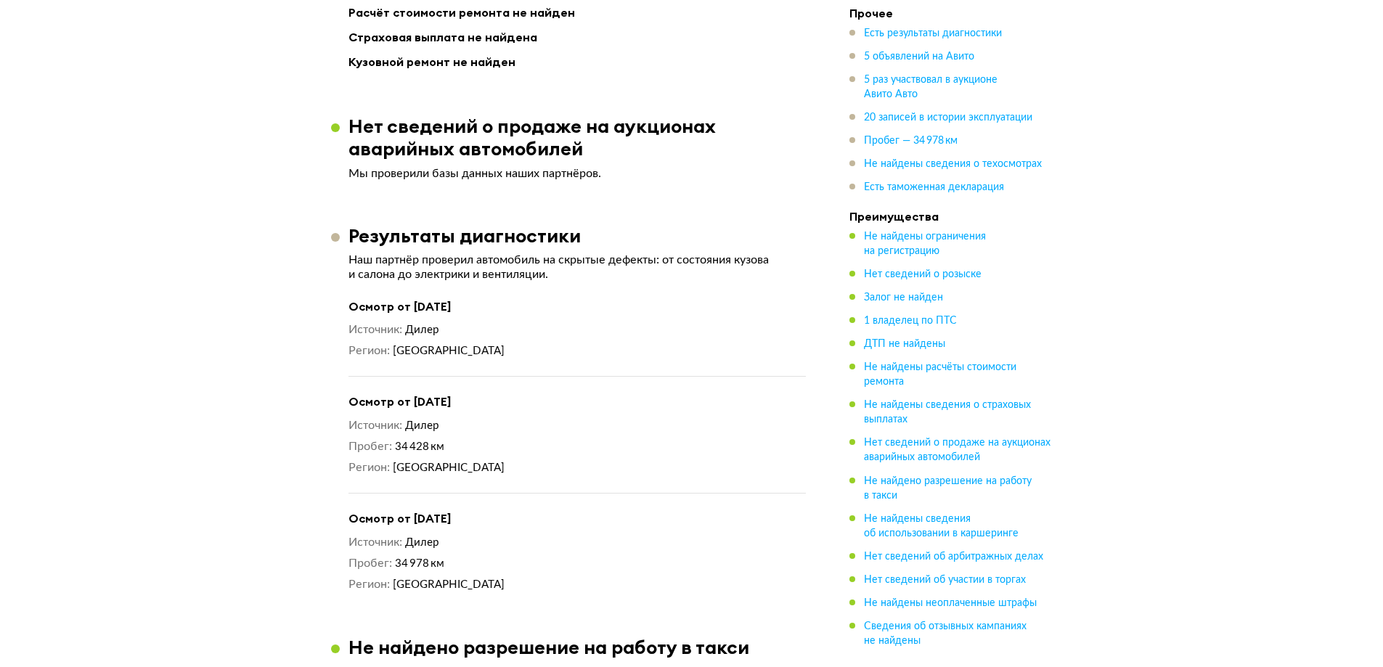
scroll to position [1645, 0]
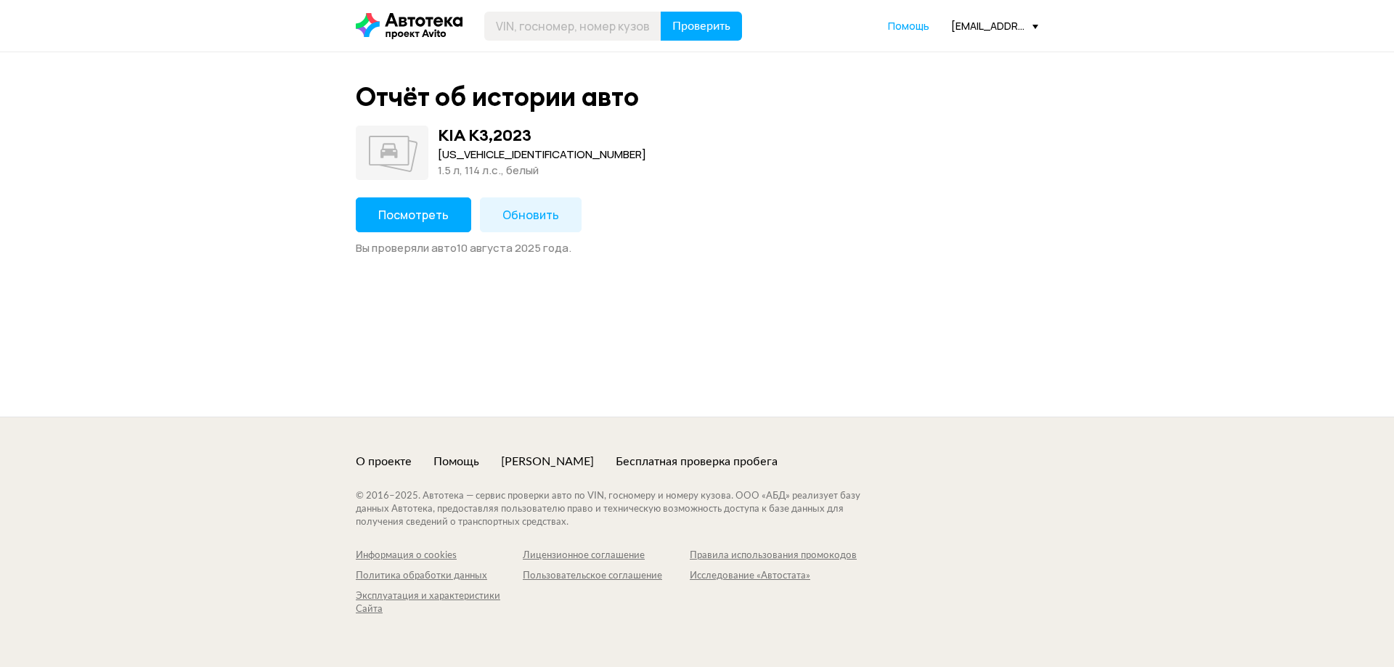
click at [441, 216] on span "Посмотреть" at bounding box center [413, 215] width 70 height 16
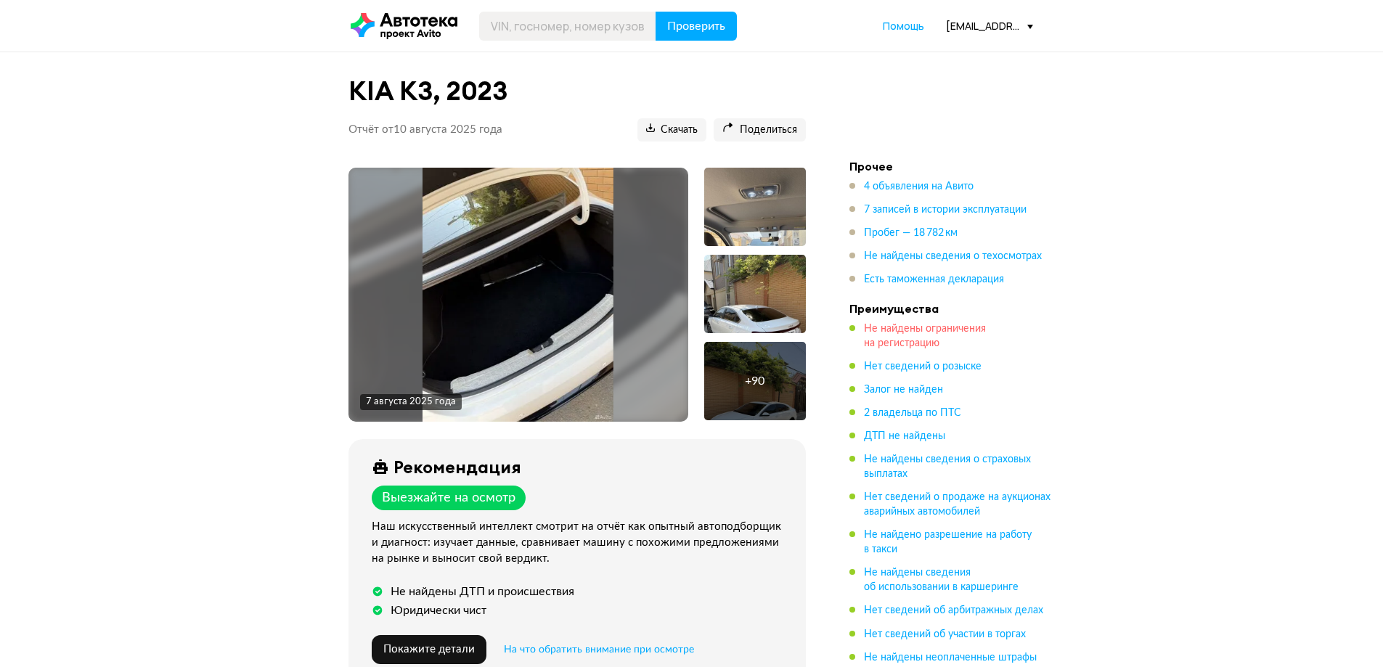
scroll to position [73, 0]
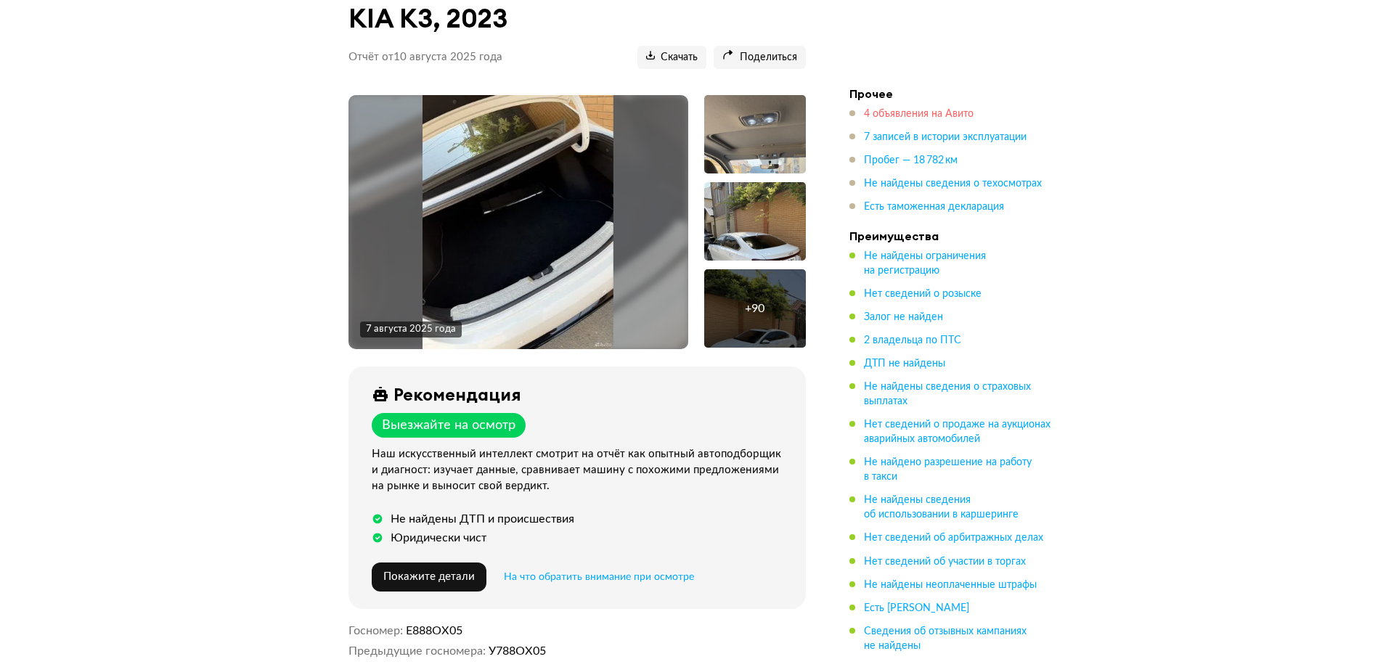
click at [895, 110] on span "4 объявления на Авито" at bounding box center [919, 114] width 110 height 10
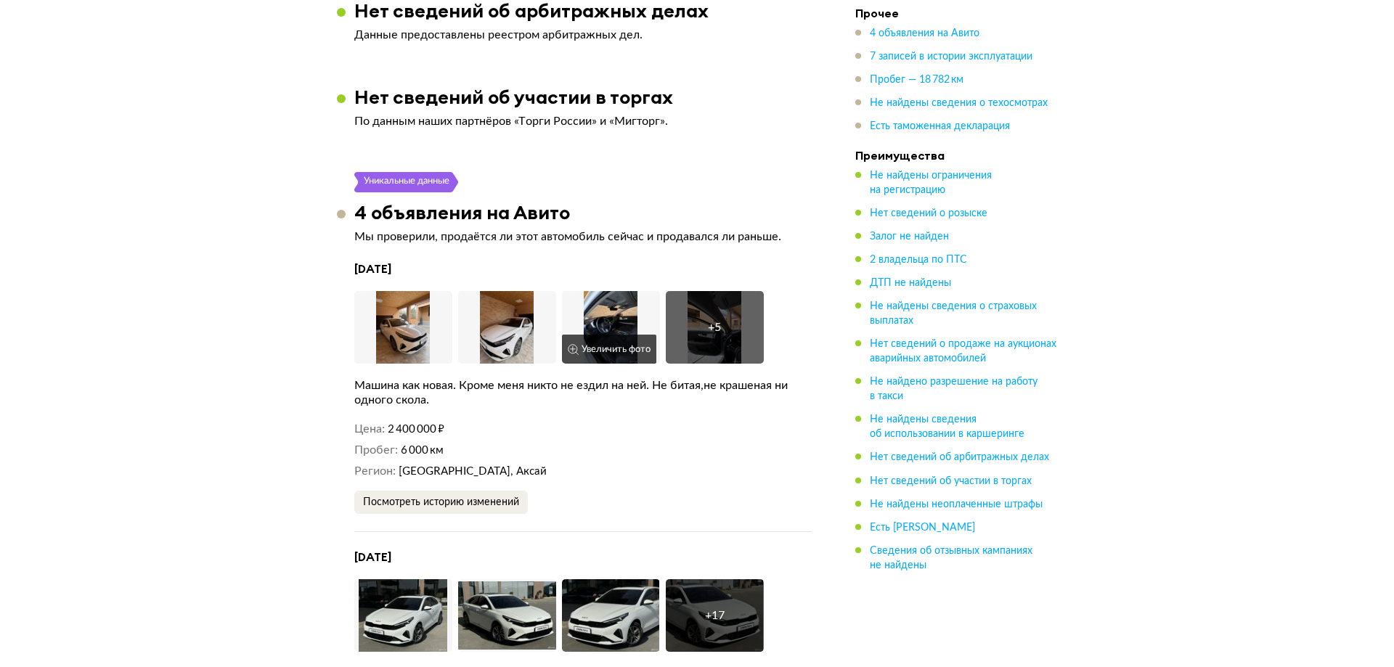
scroll to position [2323, 0]
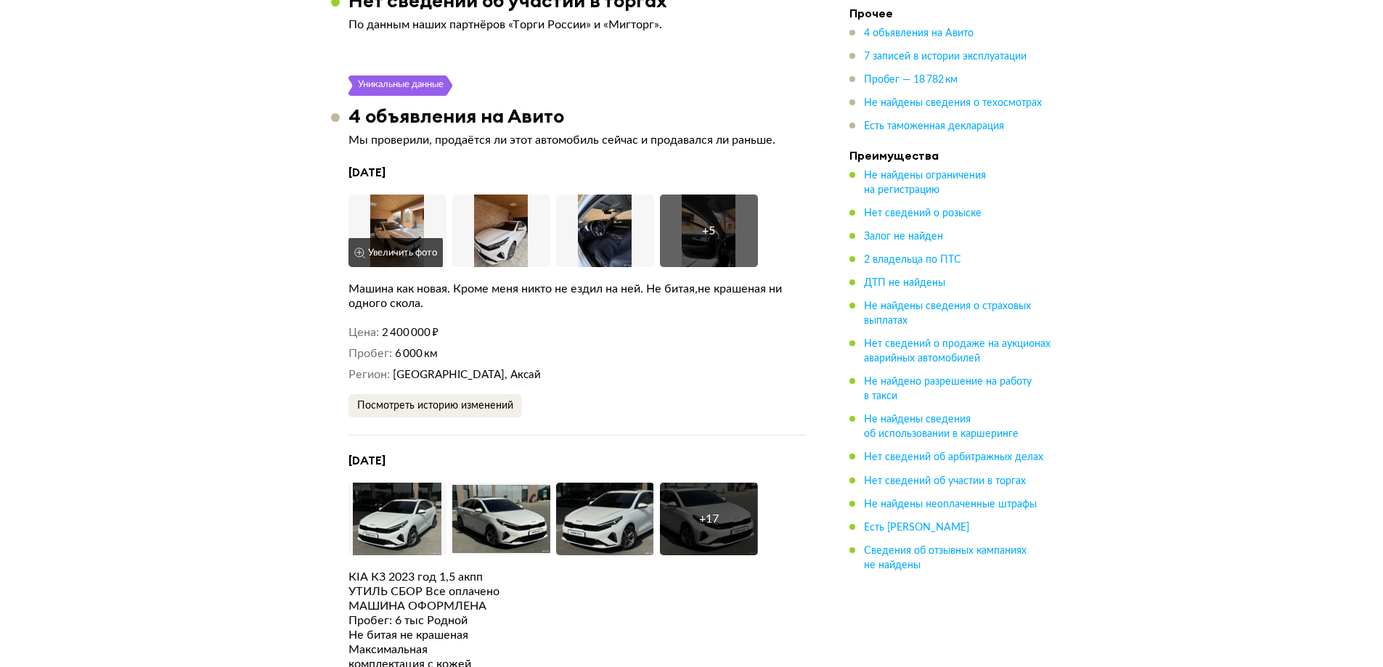
click at [392, 233] on img at bounding box center [397, 231] width 98 height 73
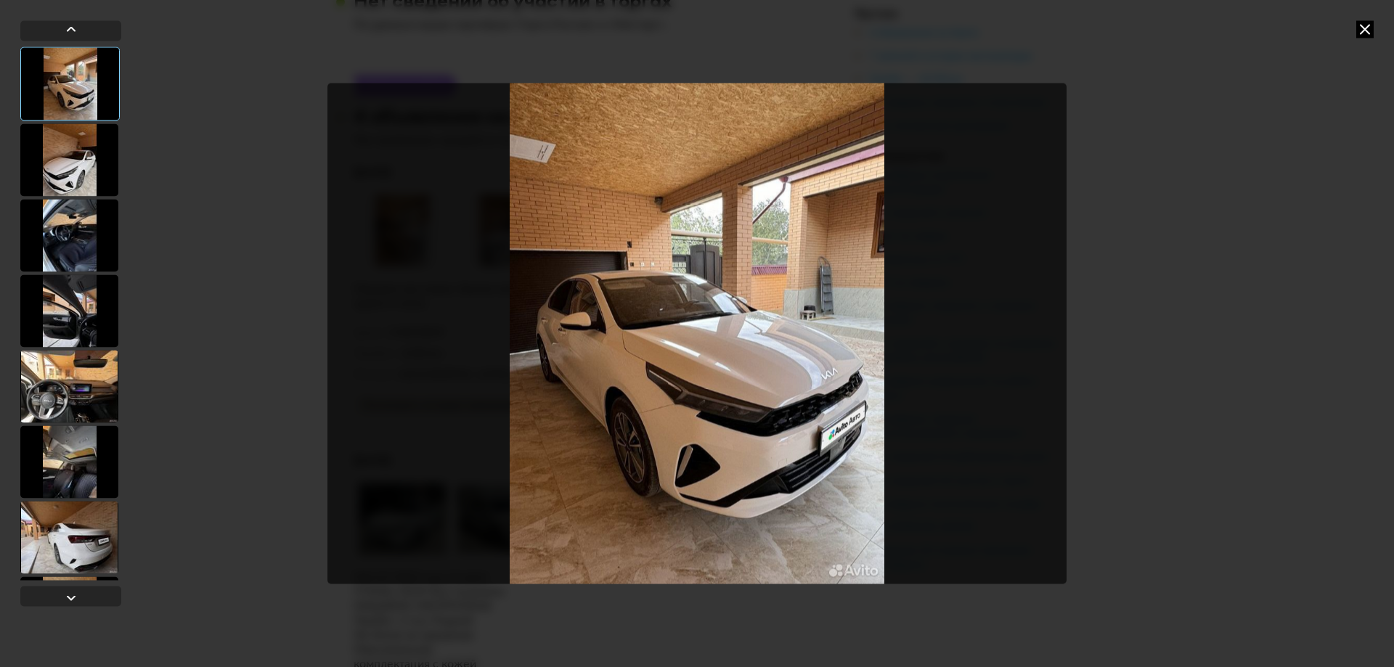
click at [78, 465] on div at bounding box center [69, 461] width 98 height 73
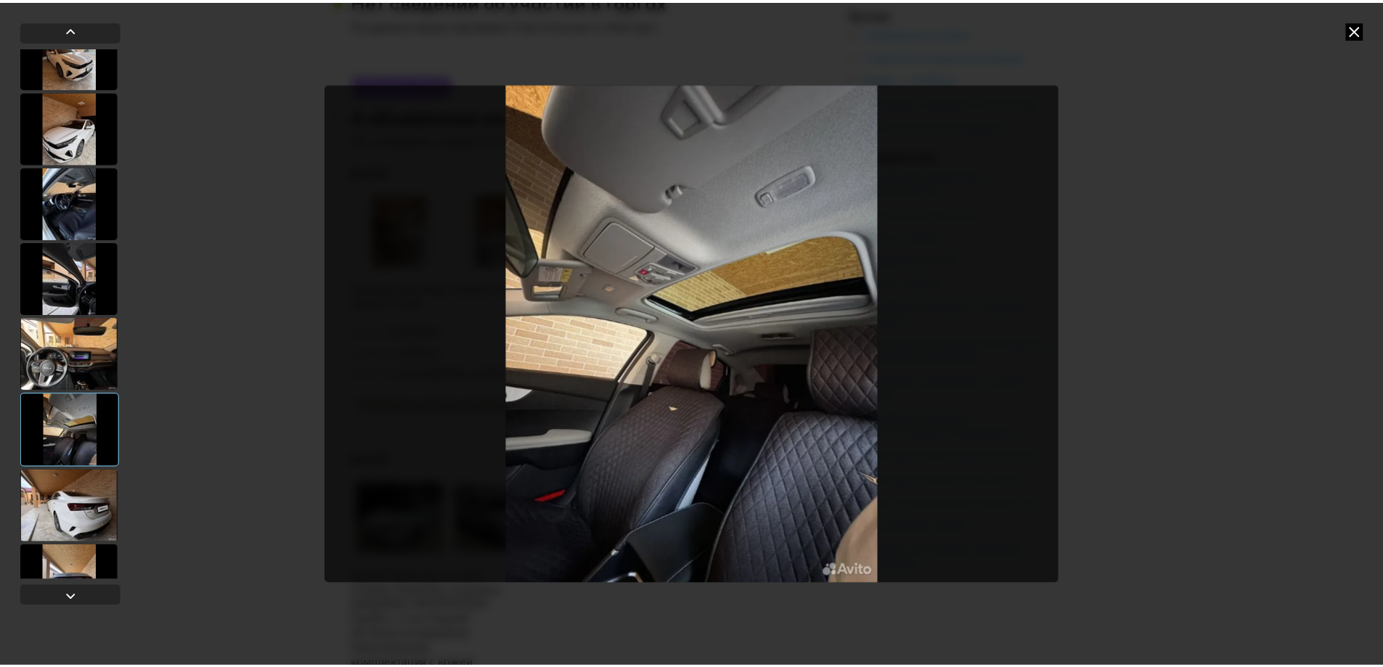
scroll to position [0, 0]
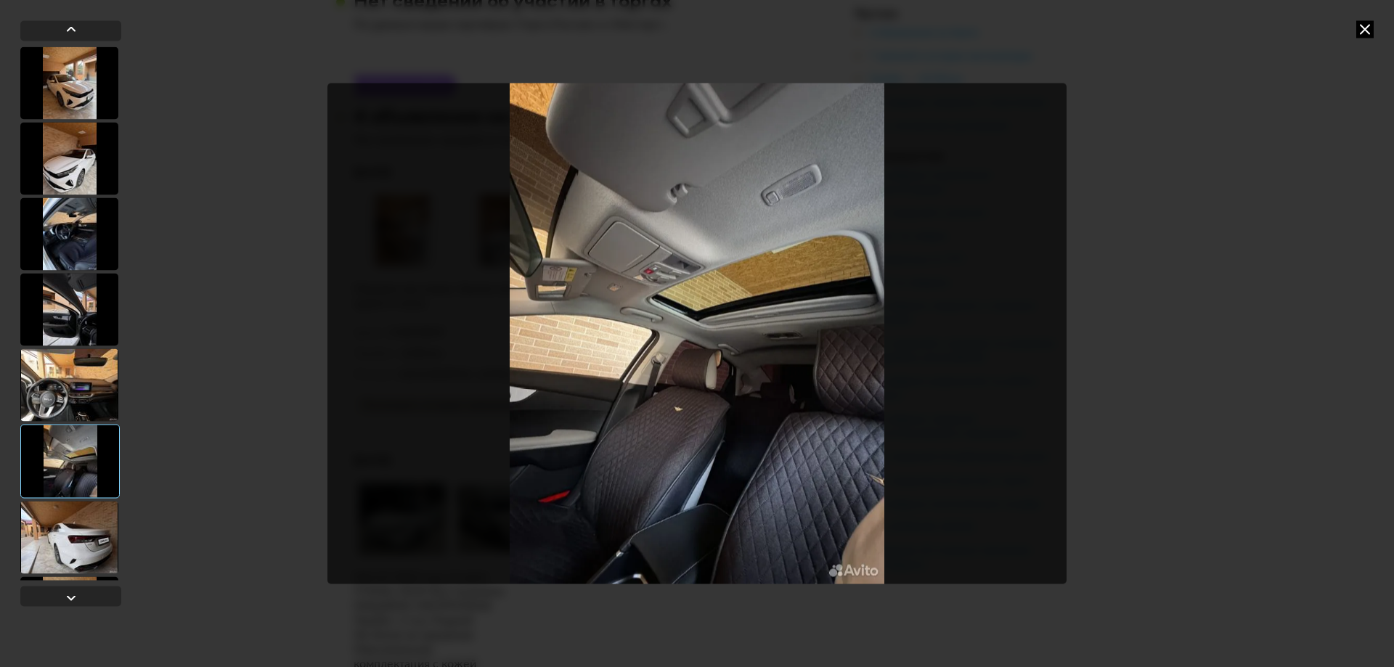
click at [1079, 233] on div at bounding box center [697, 333] width 1394 height 667
drag, startPoint x: 1351, startPoint y: 33, endPoint x: 1367, endPoint y: 28, distance: 17.4
click at [1352, 33] on div at bounding box center [697, 333] width 1394 height 667
drag, startPoint x: 1367, startPoint y: 28, endPoint x: 1348, endPoint y: 66, distance: 43.2
click at [1366, 28] on icon at bounding box center [1364, 28] width 17 height 17
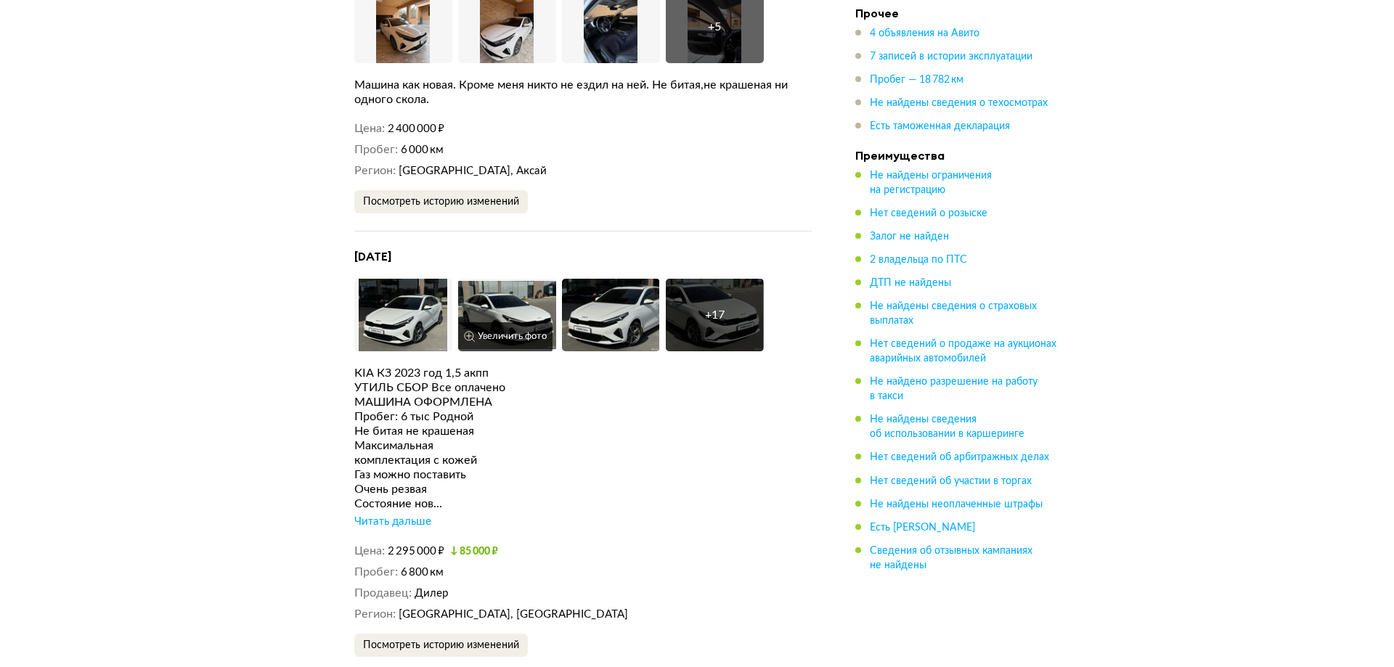
scroll to position [2541, 0]
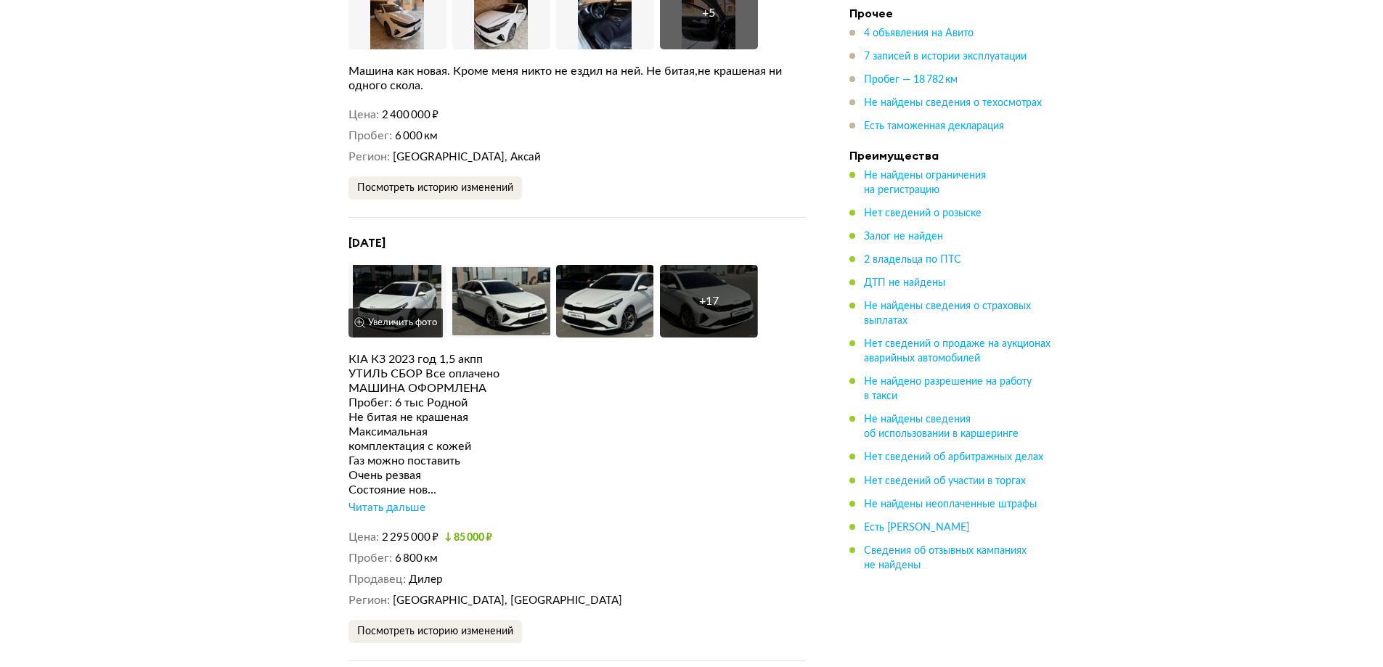
click at [382, 287] on img at bounding box center [397, 301] width 98 height 73
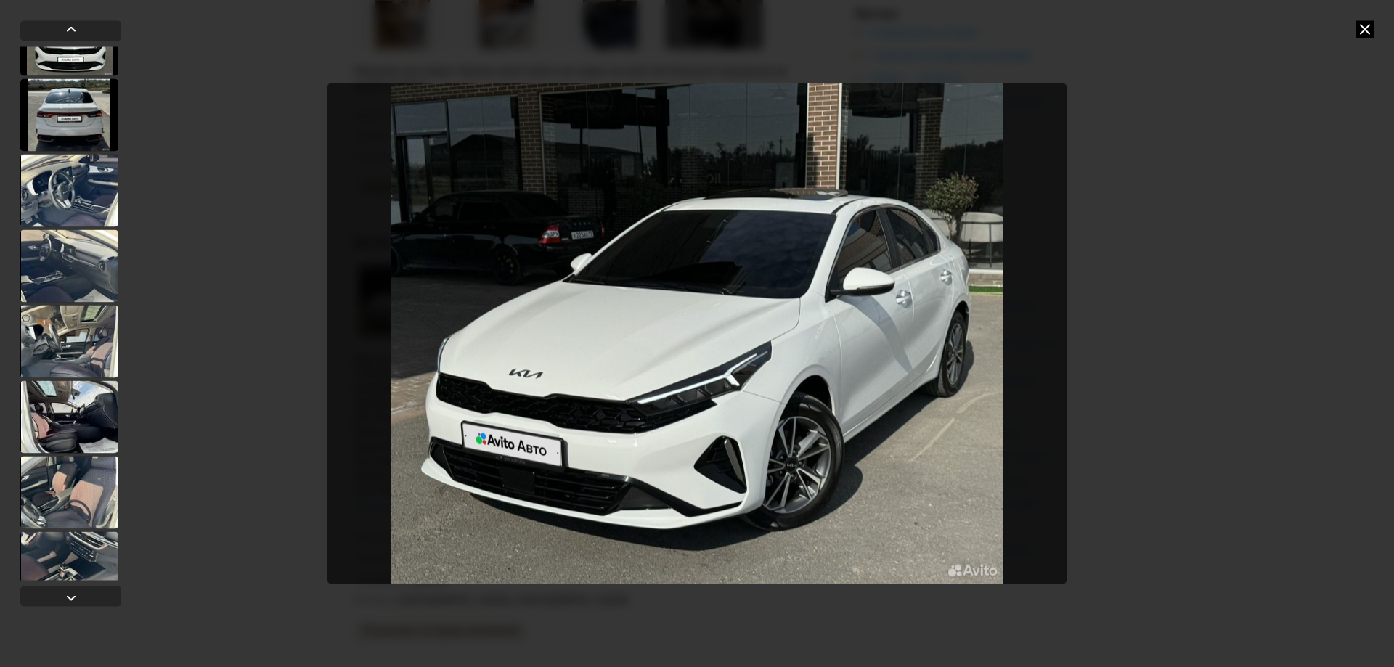
scroll to position [508, 0]
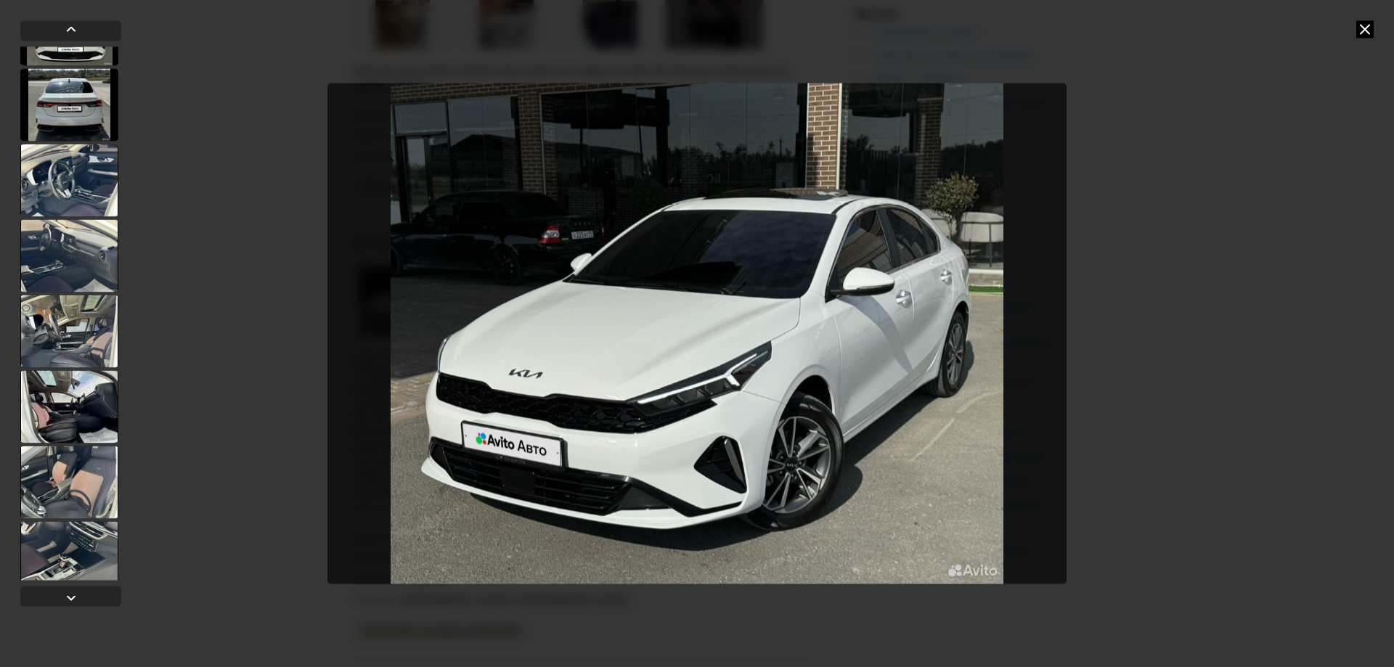
click at [97, 382] on div at bounding box center [69, 406] width 98 height 73
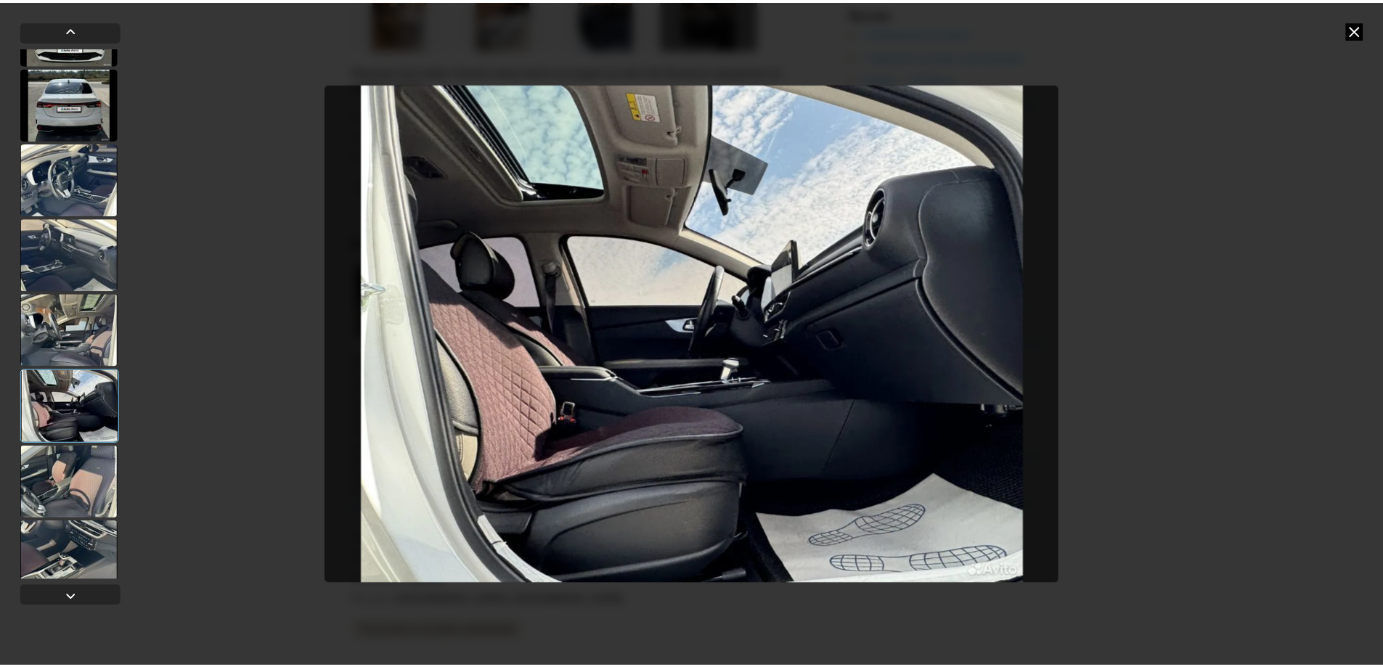
scroll to position [507, 0]
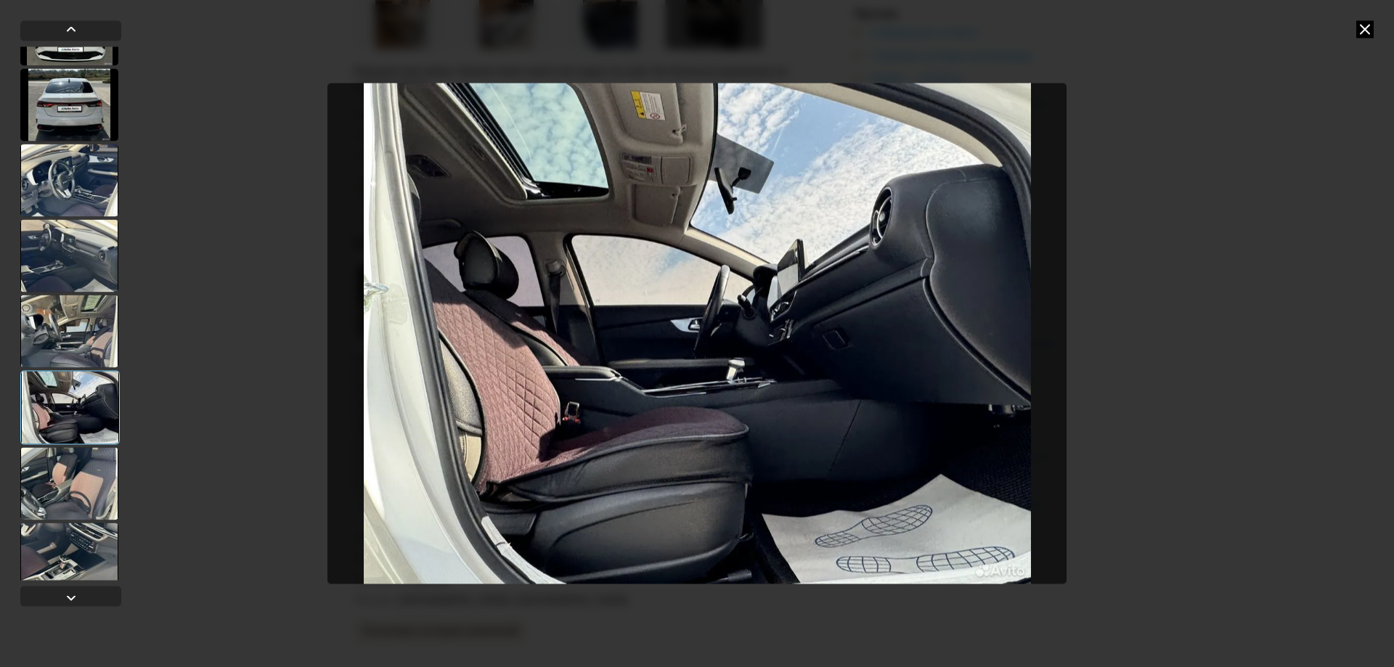
click at [1378, 29] on div at bounding box center [697, 333] width 1394 height 667
click at [1372, 25] on icon at bounding box center [1364, 28] width 17 height 17
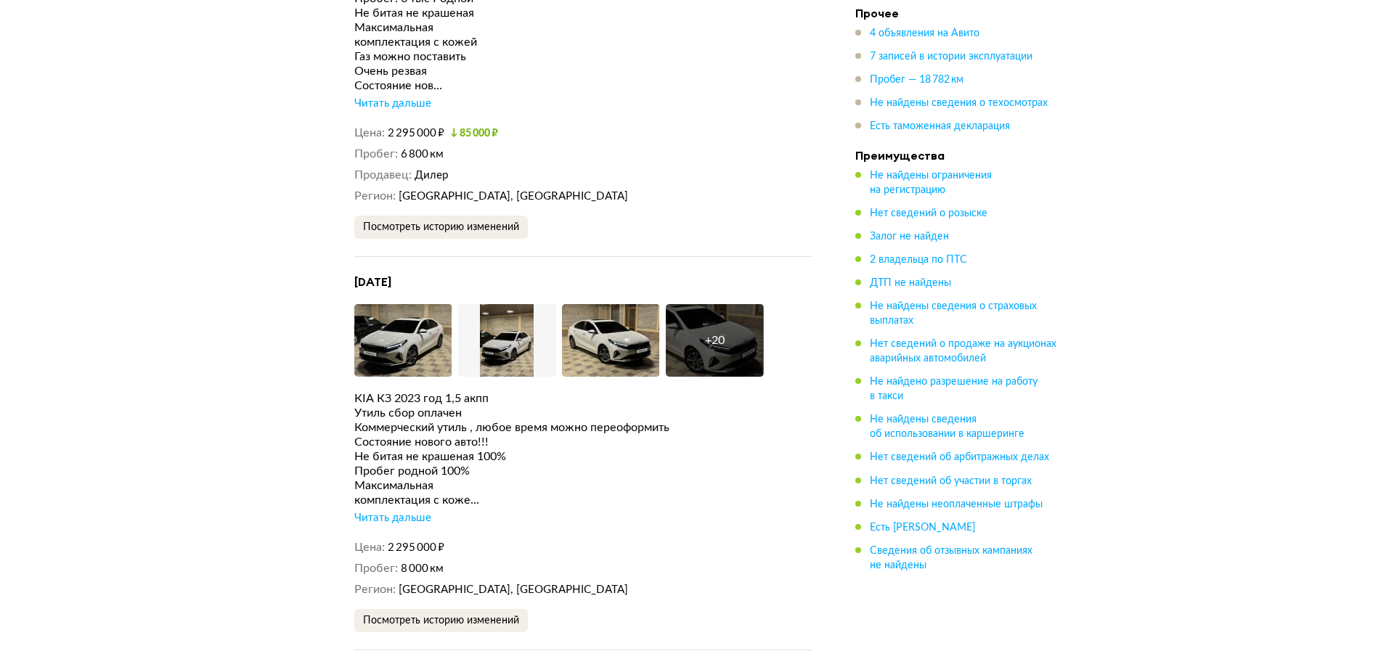
scroll to position [2977, 0]
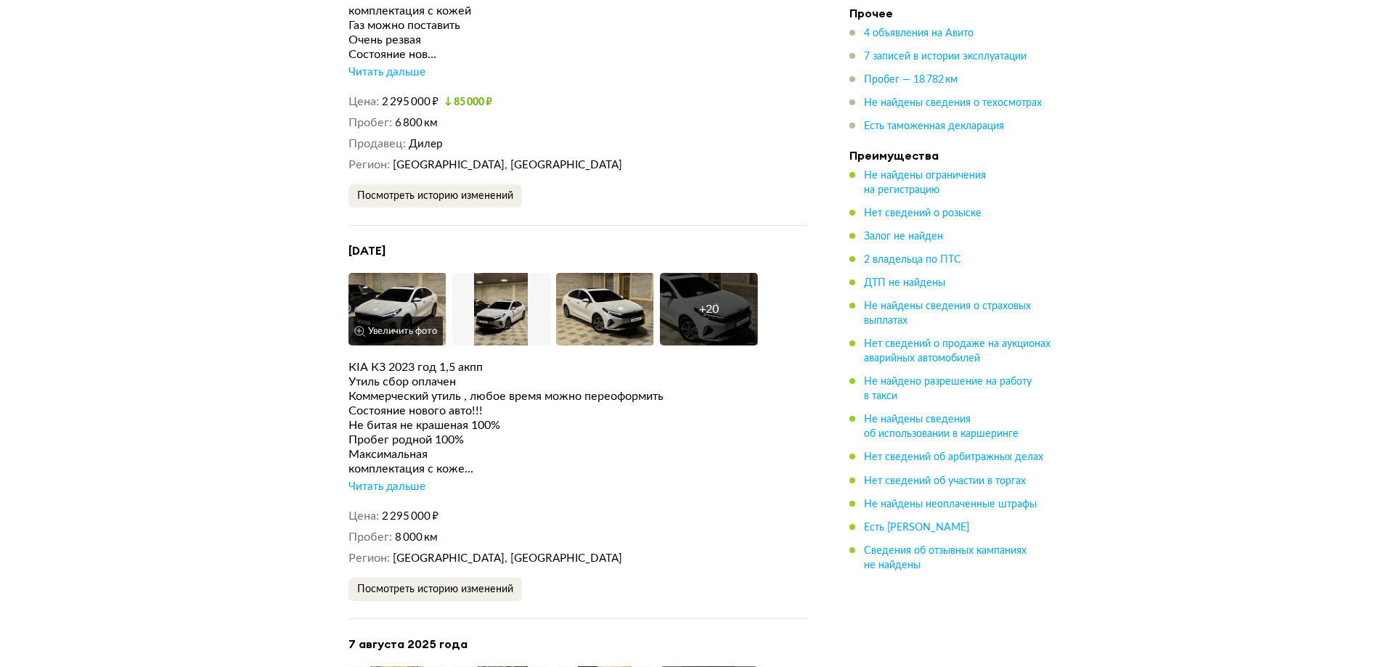
click at [388, 303] on img at bounding box center [397, 309] width 98 height 73
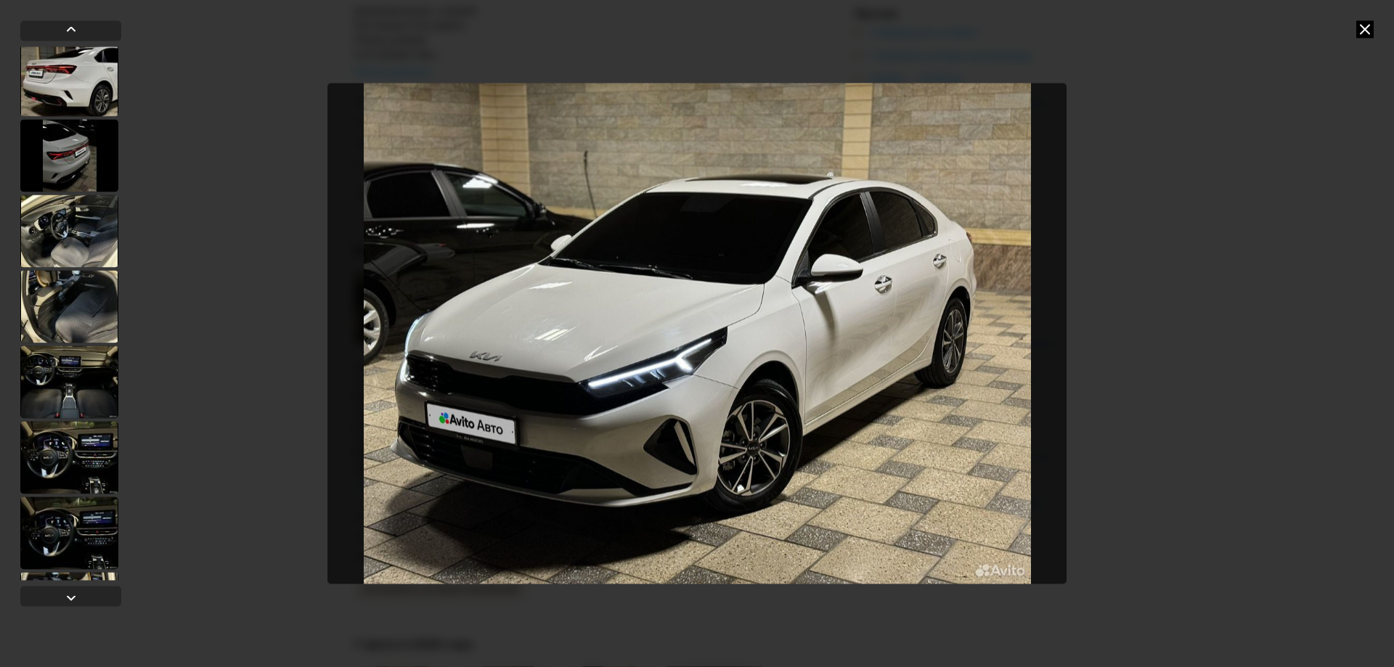
scroll to position [1059, 0]
click at [54, 302] on div at bounding box center [69, 308] width 98 height 73
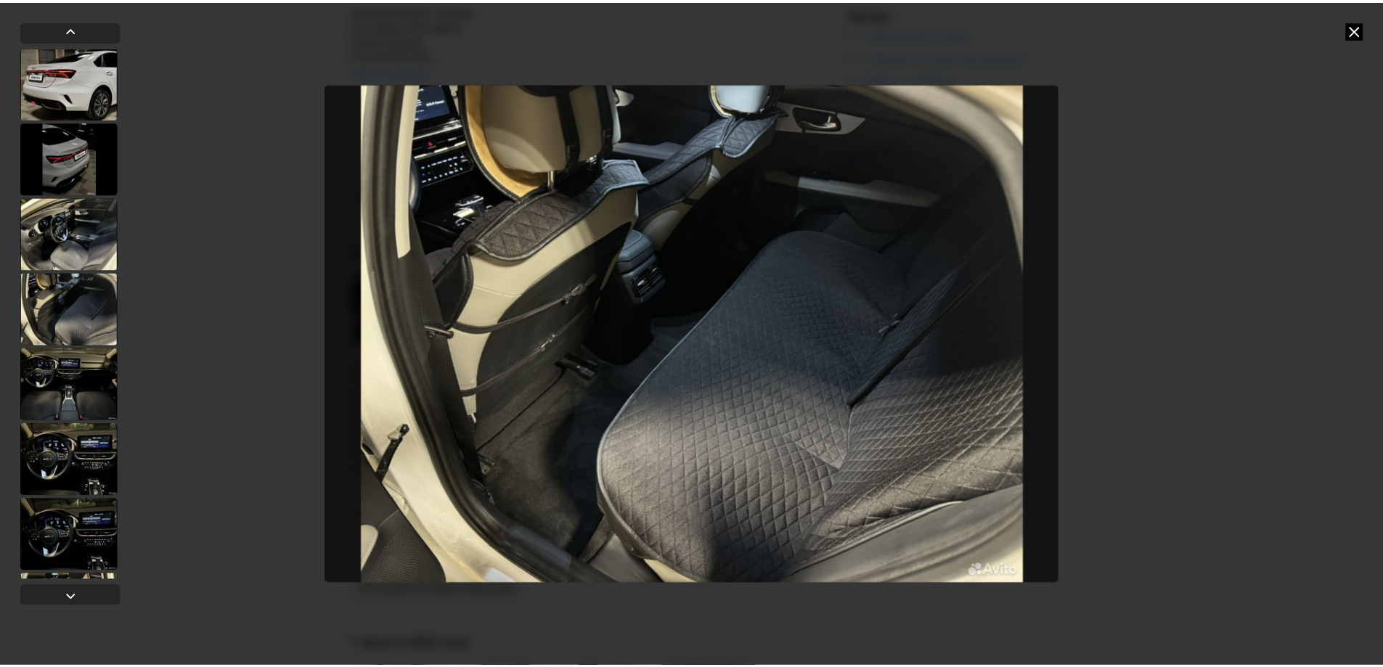
scroll to position [1057, 0]
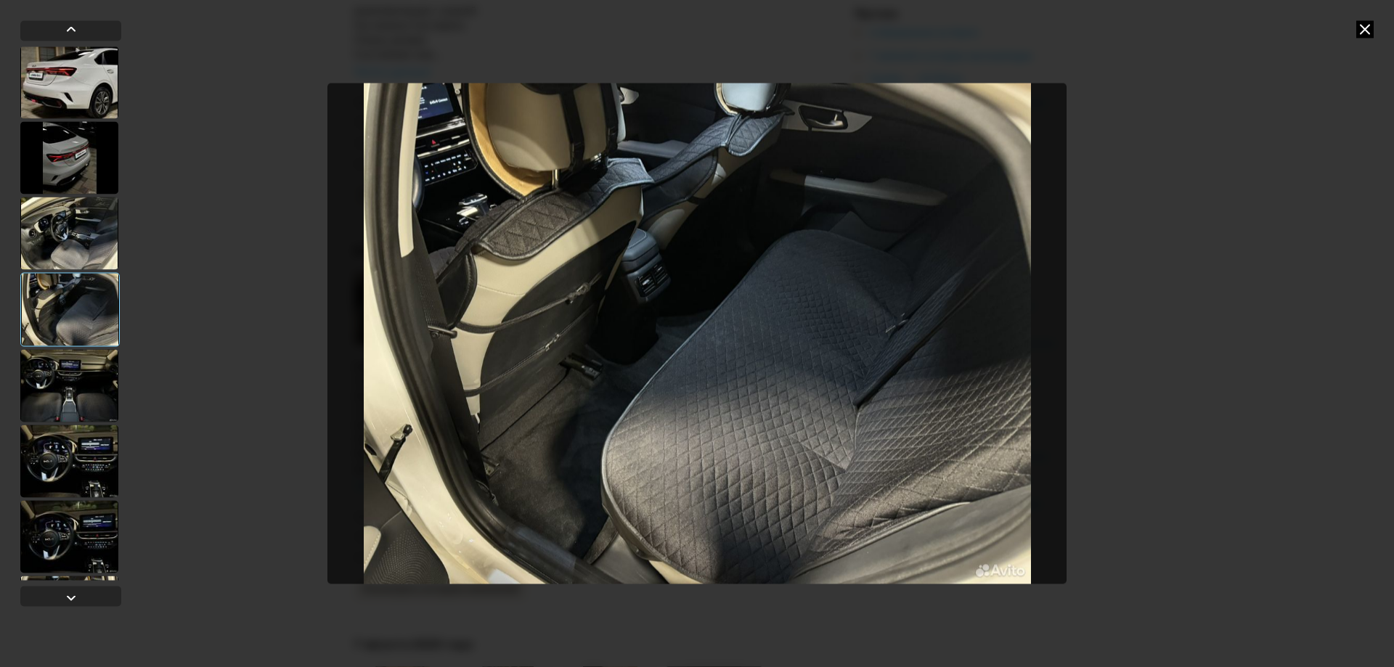
click at [496, 295] on img "Go to Slide 18" at bounding box center [696, 333] width 739 height 500
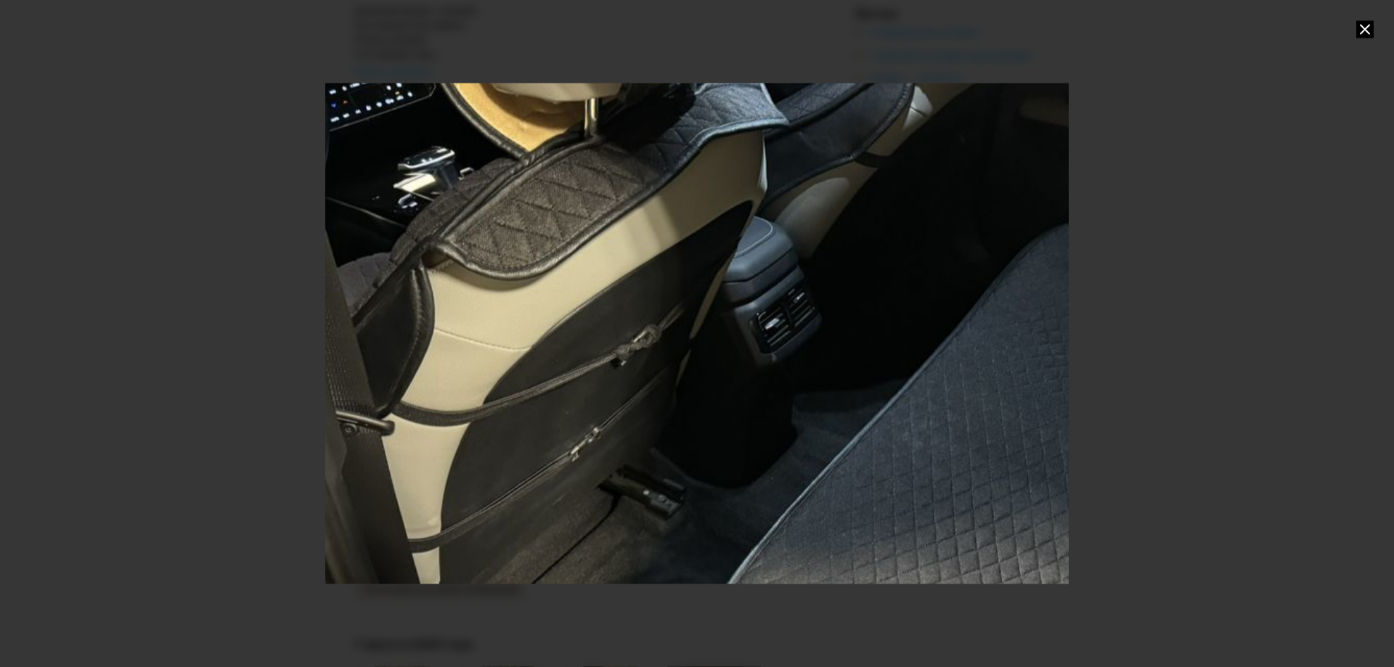
drag, startPoint x: 474, startPoint y: 271, endPoint x: 674, endPoint y: 390, distance: 233.0
click at [674, 390] on div "Go to Slide 18" at bounding box center [874, 426] width 1486 height 1001
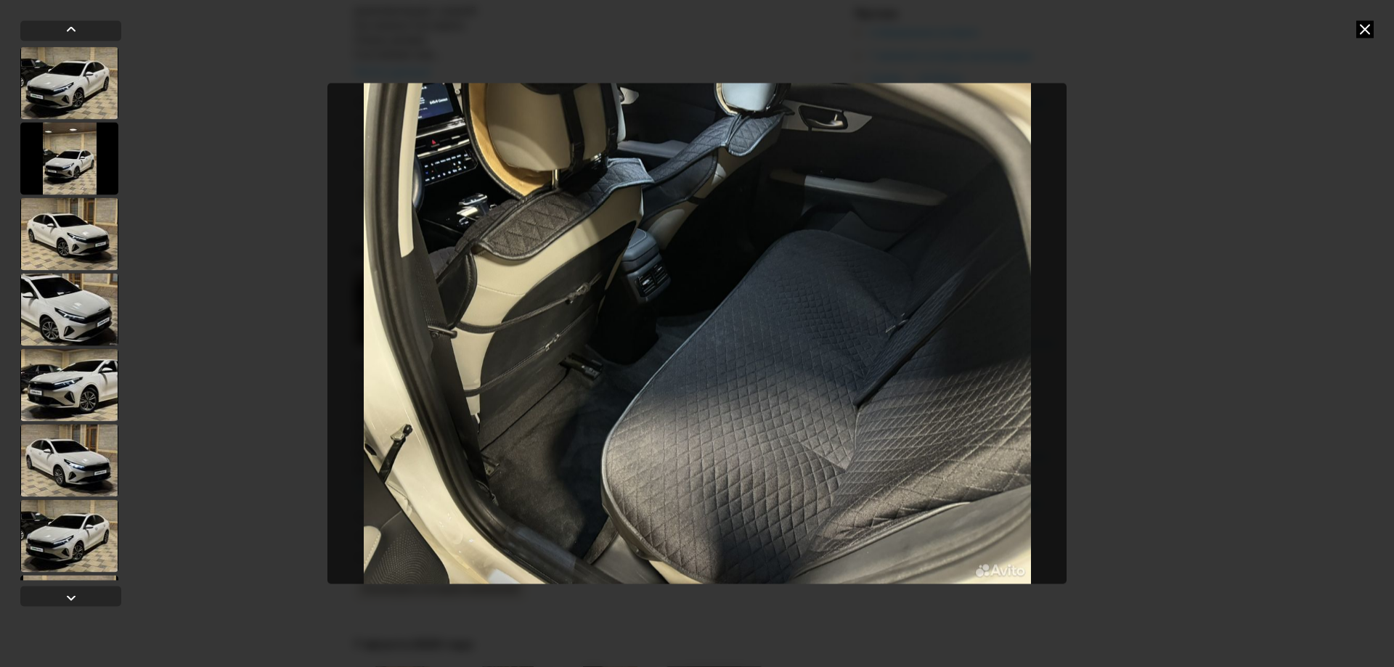
click at [1360, 28] on icon at bounding box center [1364, 28] width 17 height 17
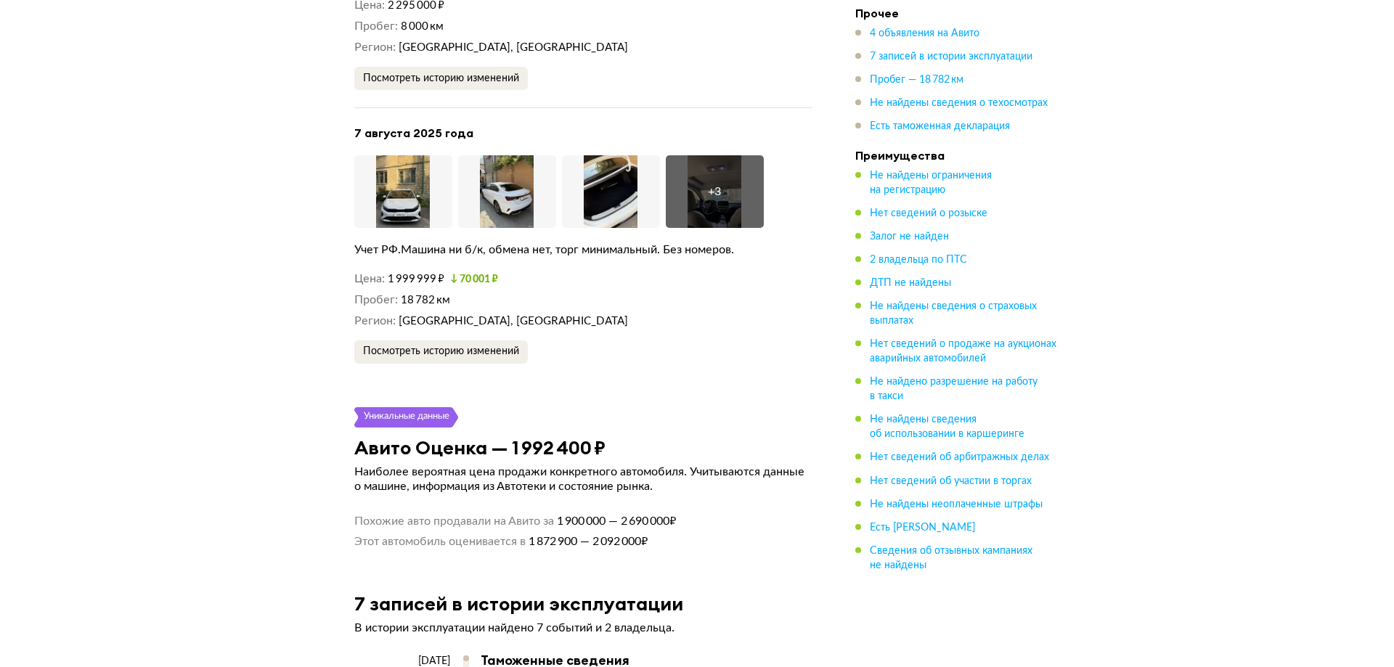
scroll to position [3339, 0]
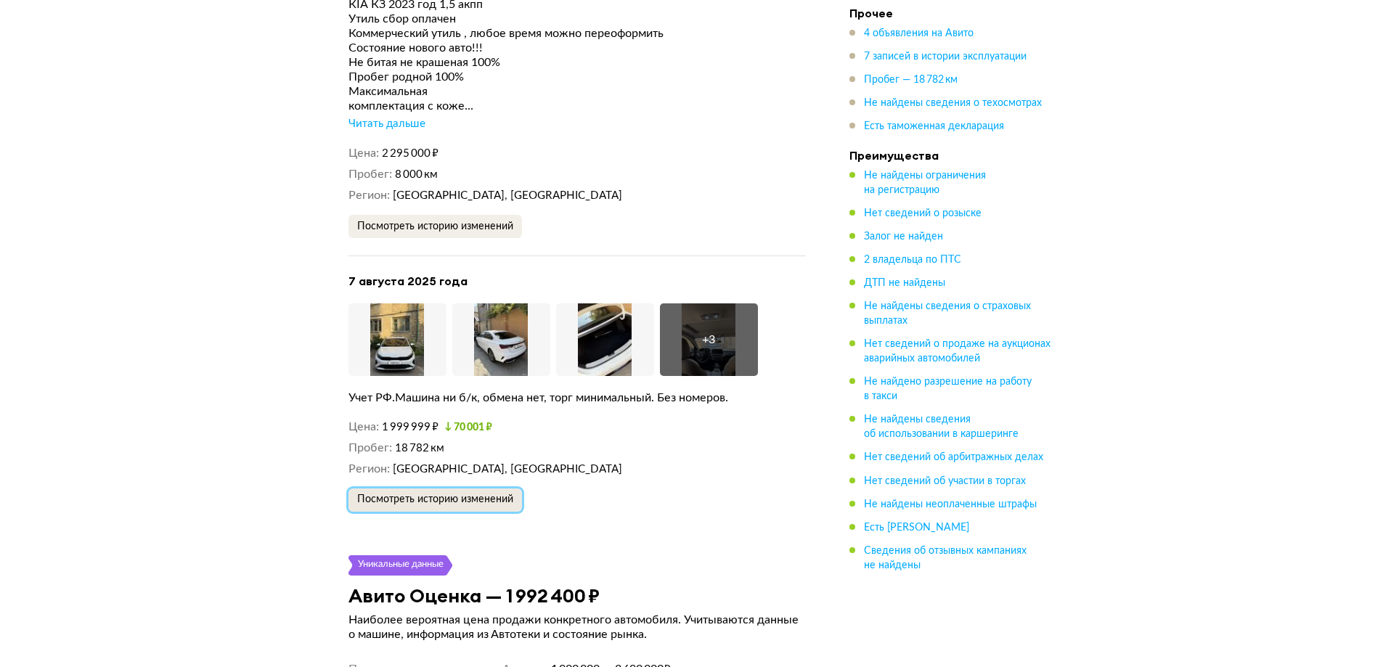
click at [485, 499] on button "Посмотреть историю изменений" at bounding box center [434, 499] width 173 height 23
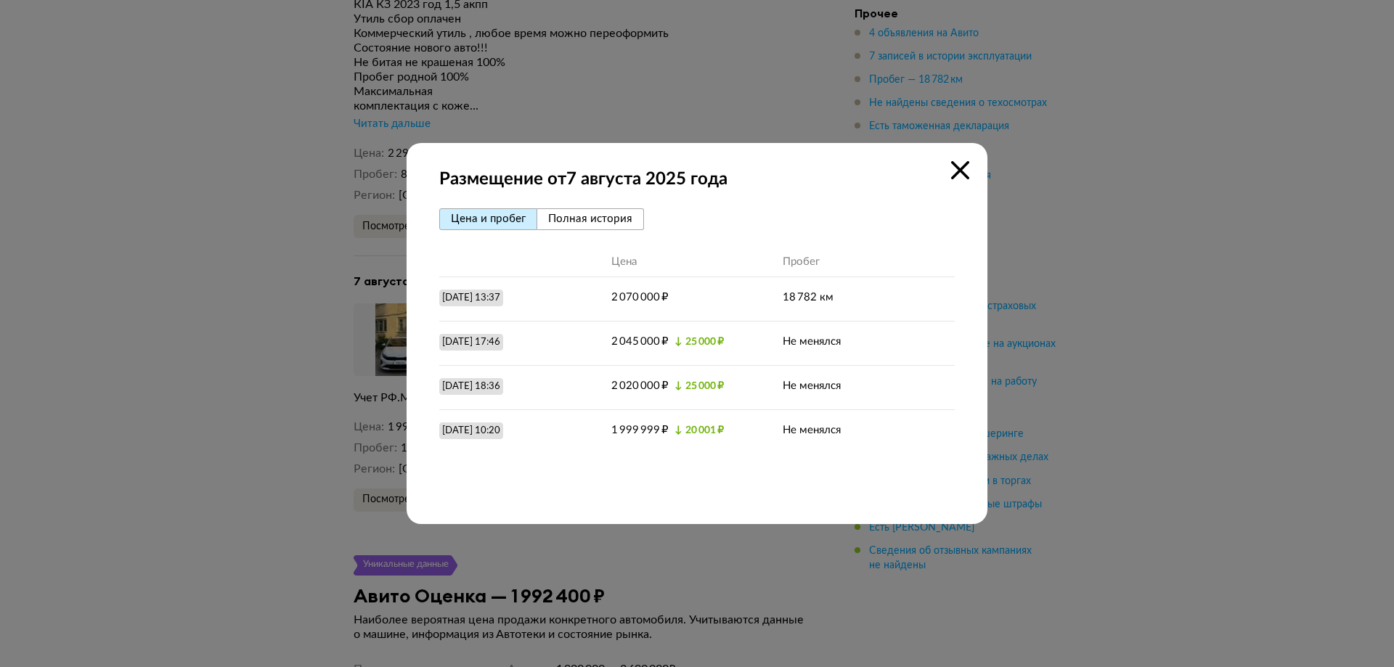
click at [569, 213] on span "Полная история" at bounding box center [590, 218] width 84 height 11
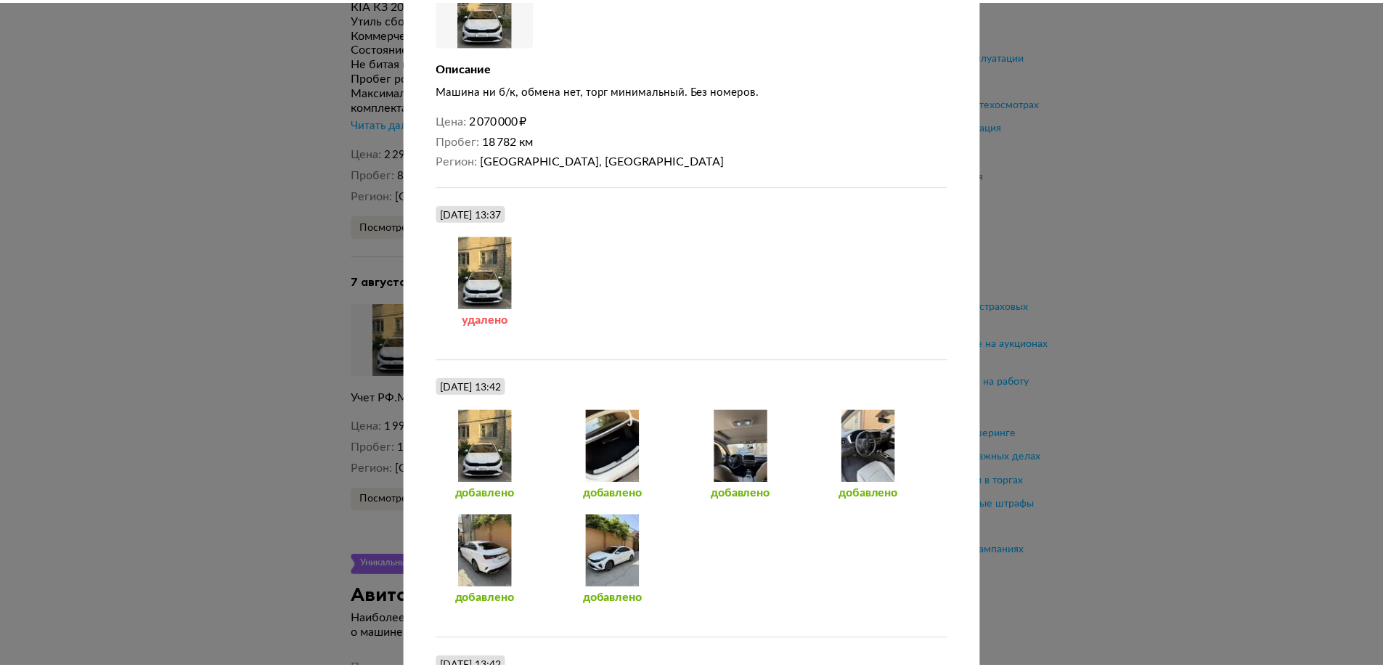
scroll to position [0, 0]
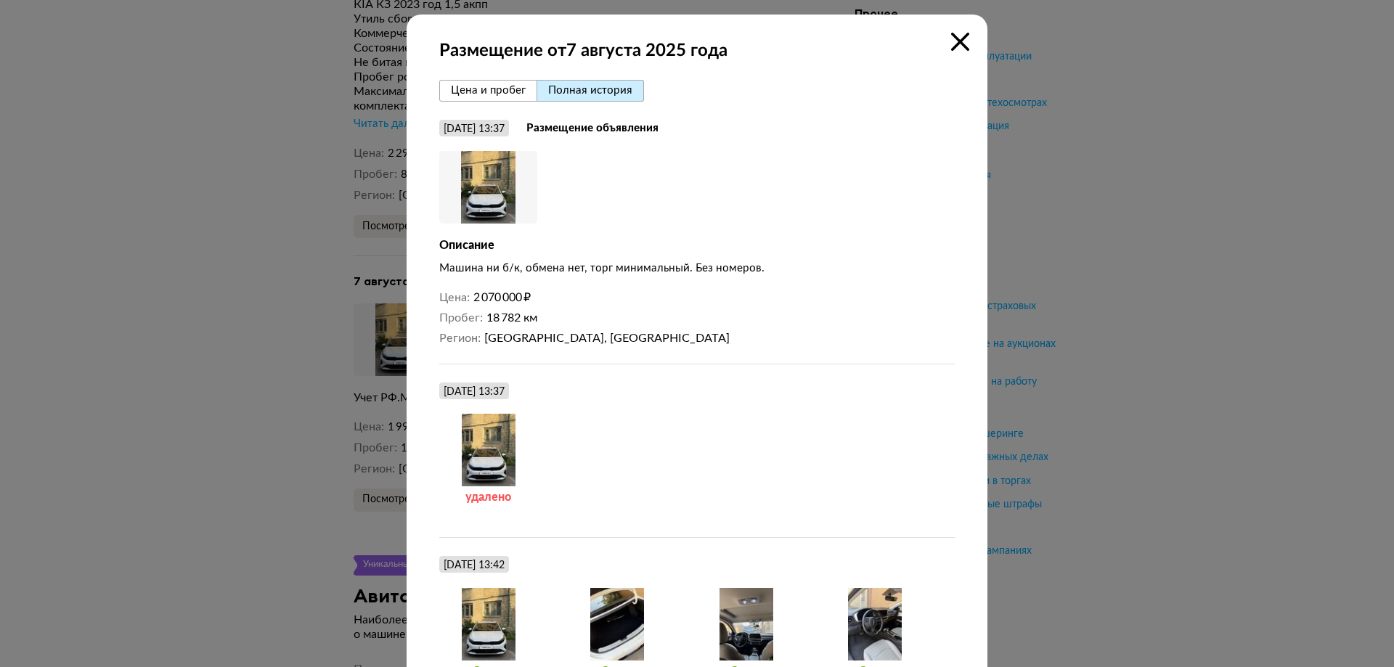
click at [953, 41] on icon at bounding box center [960, 42] width 18 height 18
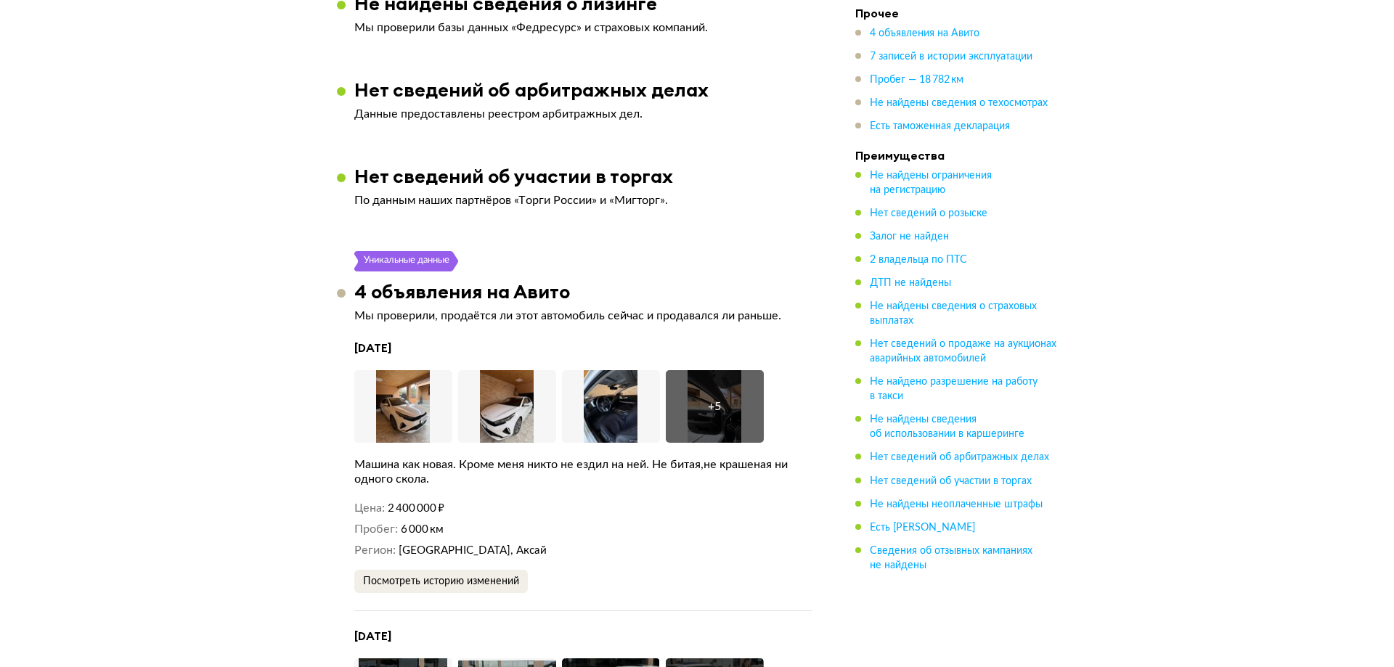
scroll to position [2251, 0]
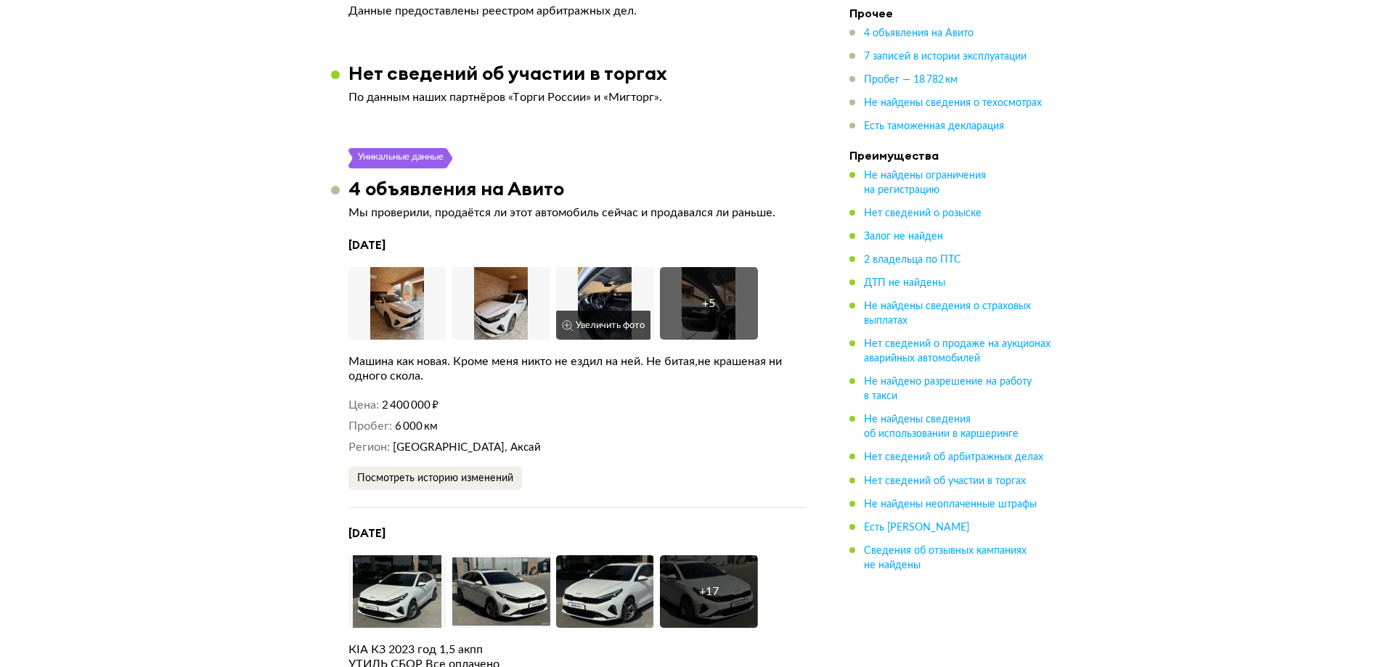
click at [582, 267] on img at bounding box center [605, 303] width 98 height 73
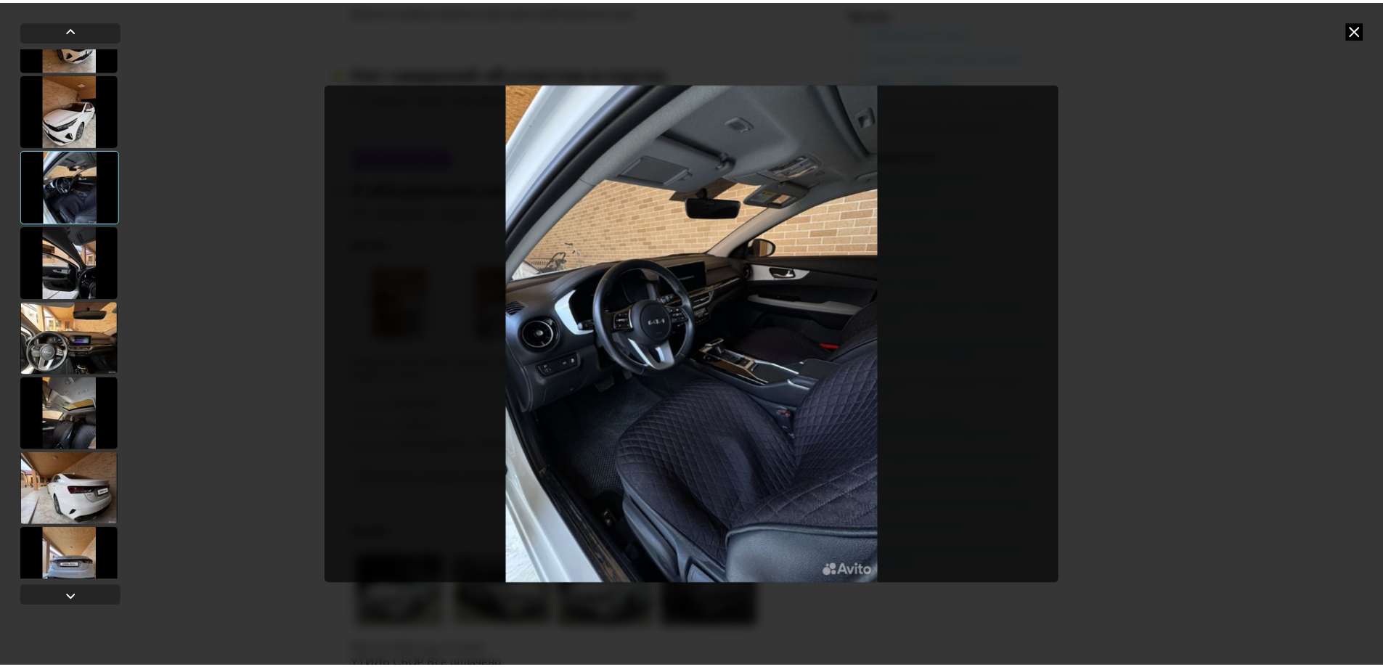
scroll to position [72, 0]
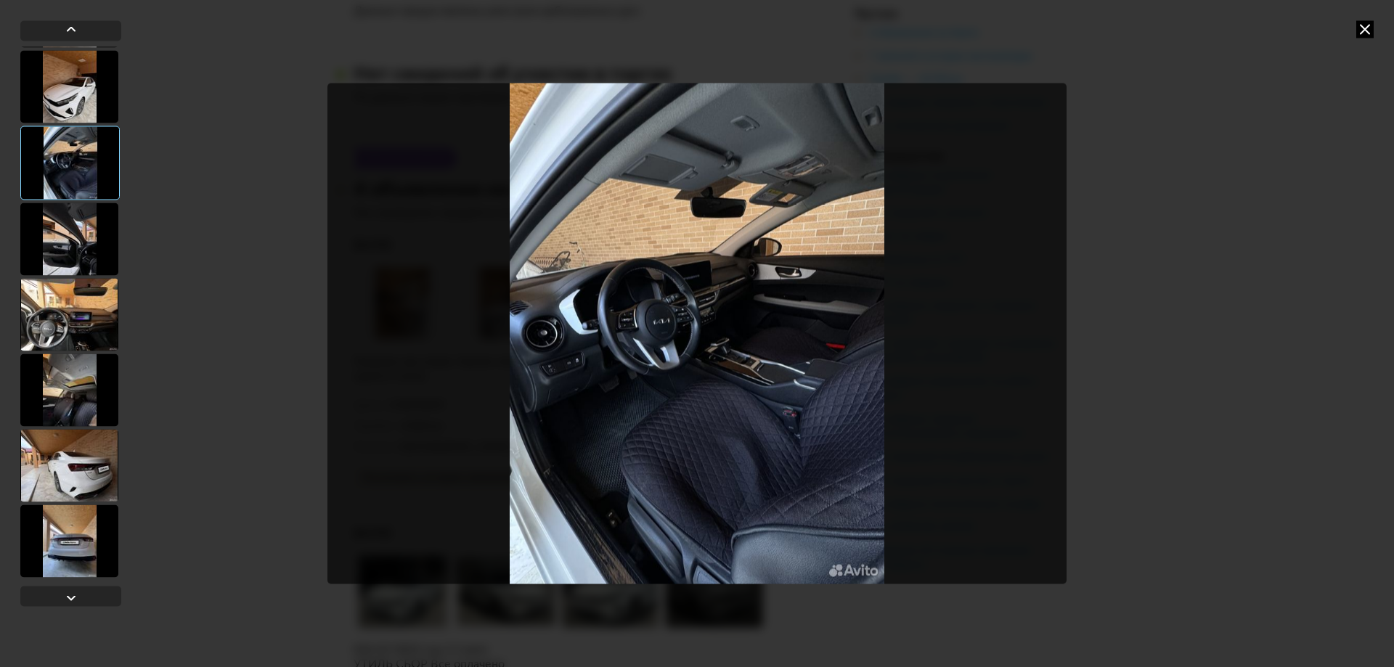
click at [954, 260] on img "Go to Slide 3" at bounding box center [696, 333] width 739 height 500
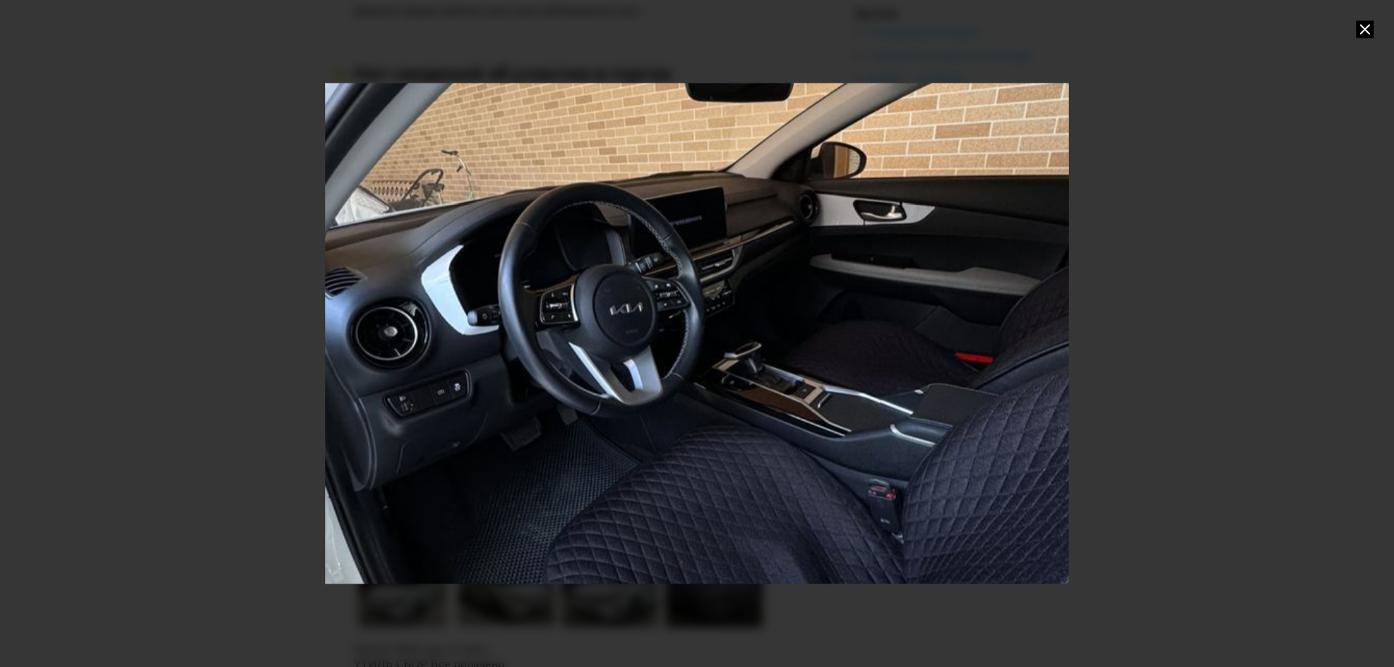
click at [1174, 240] on div at bounding box center [697, 333] width 1394 height 667
click at [1362, 32] on icon at bounding box center [1364, 28] width 17 height 17
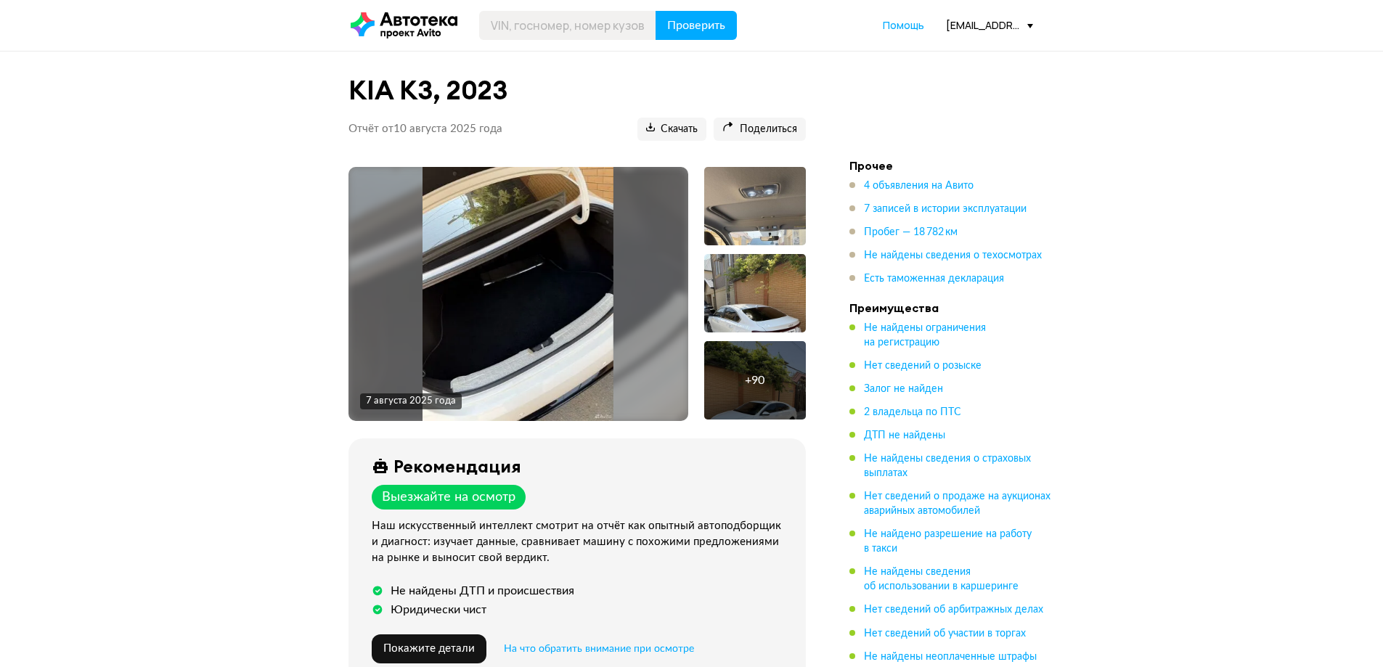
scroll to position [0, 0]
